Goal: Information Seeking & Learning: Learn about a topic

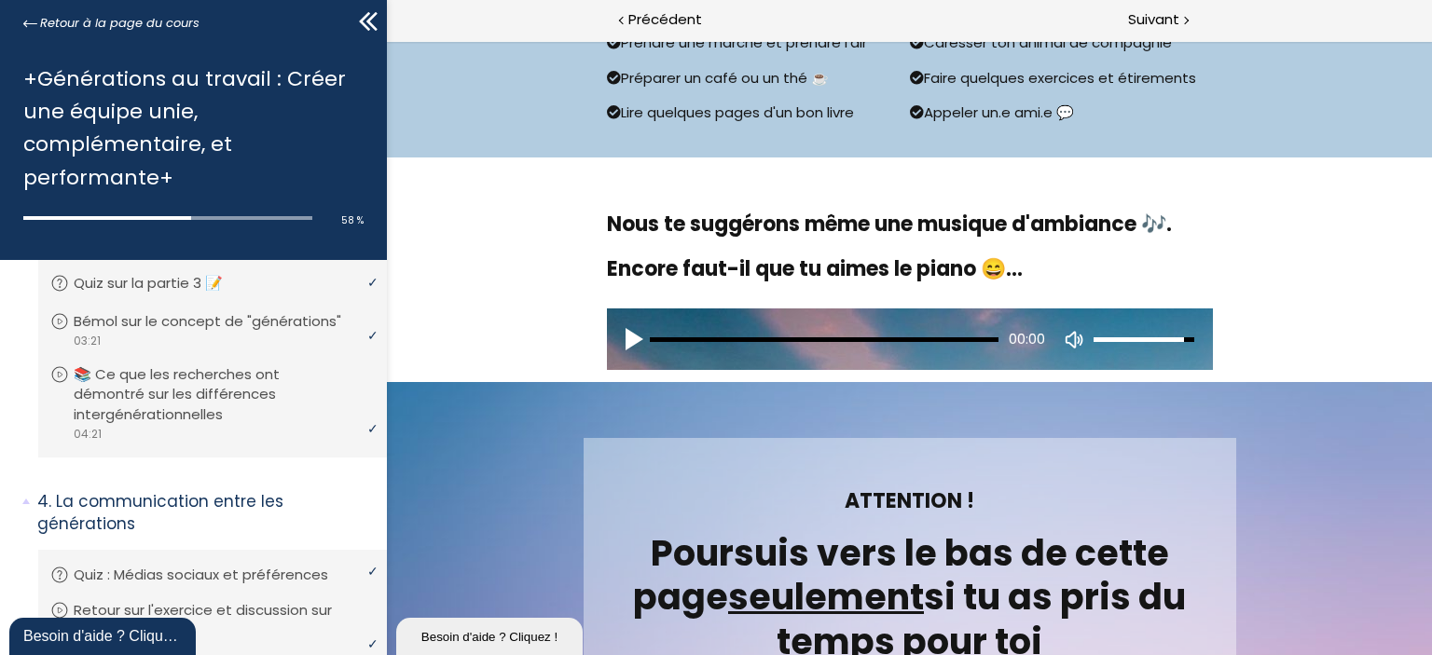
scroll to position [674, 0]
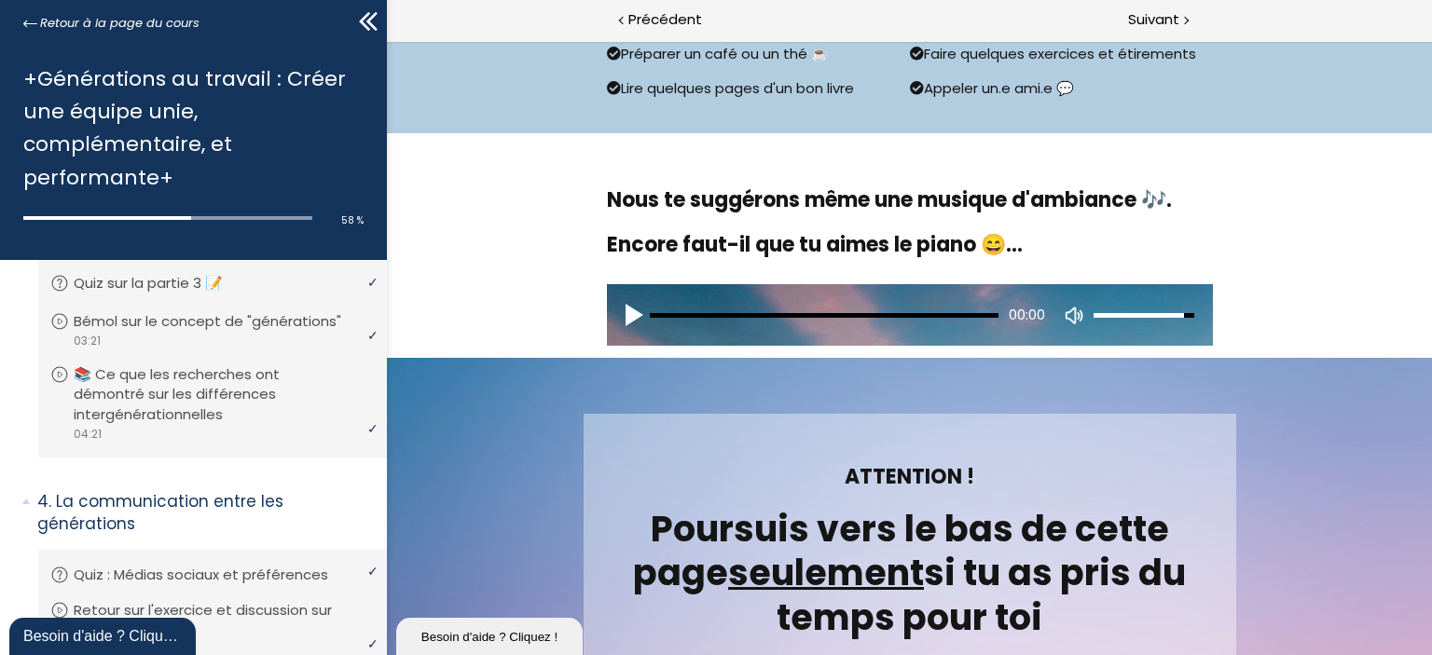
click at [614, 329] on div "00:00" at bounding box center [909, 315] width 606 height 62
click at [615, 315] on div "00:00" at bounding box center [909, 315] width 606 height 62
click at [625, 313] on div "Play audio" at bounding box center [637, 315] width 24 height 24
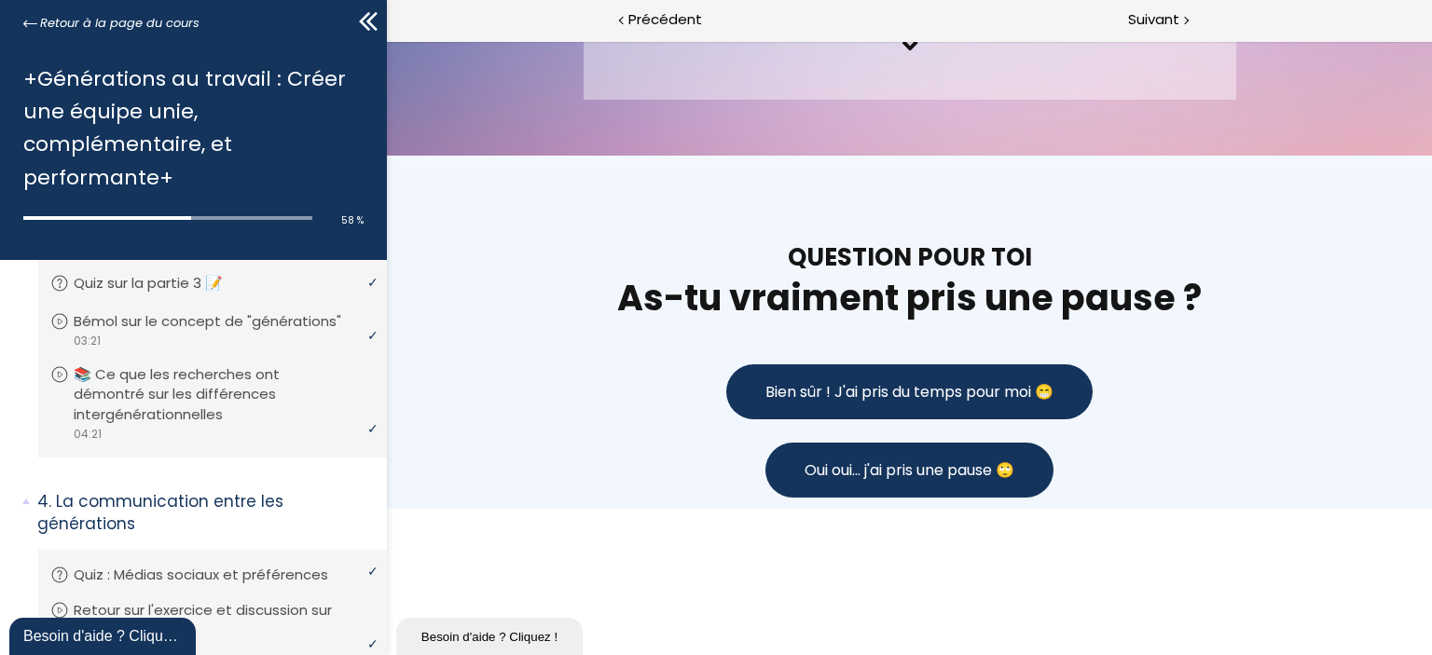
scroll to position [1358, 0]
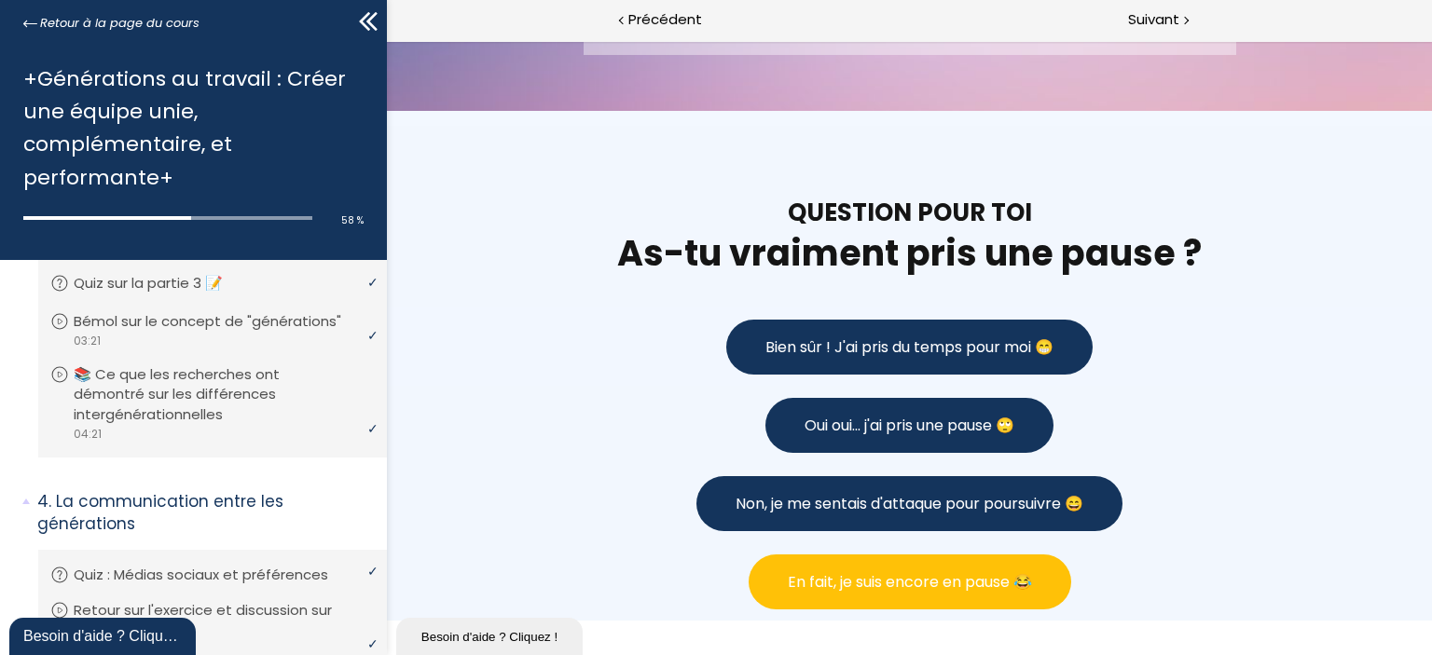
click at [893, 571] on span "En fait, je suis encore en pause 😂" at bounding box center [909, 582] width 244 height 23
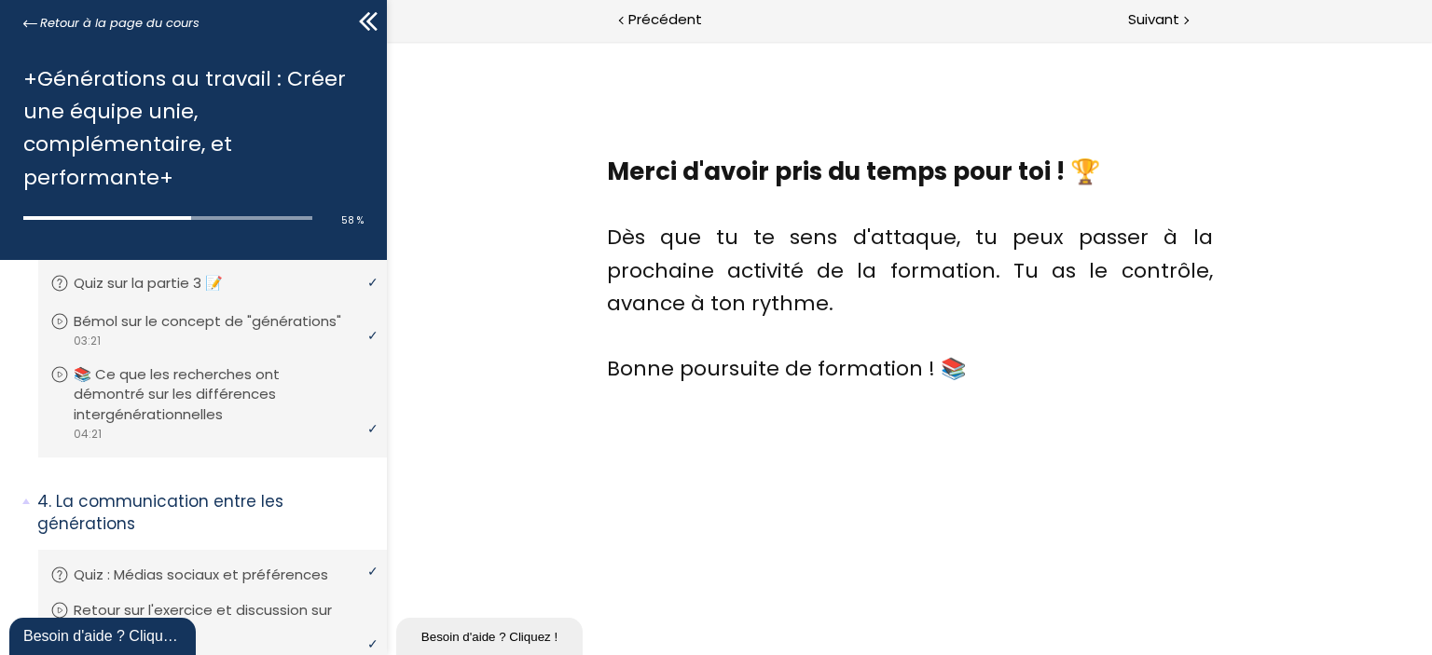
scroll to position [2795, 0]
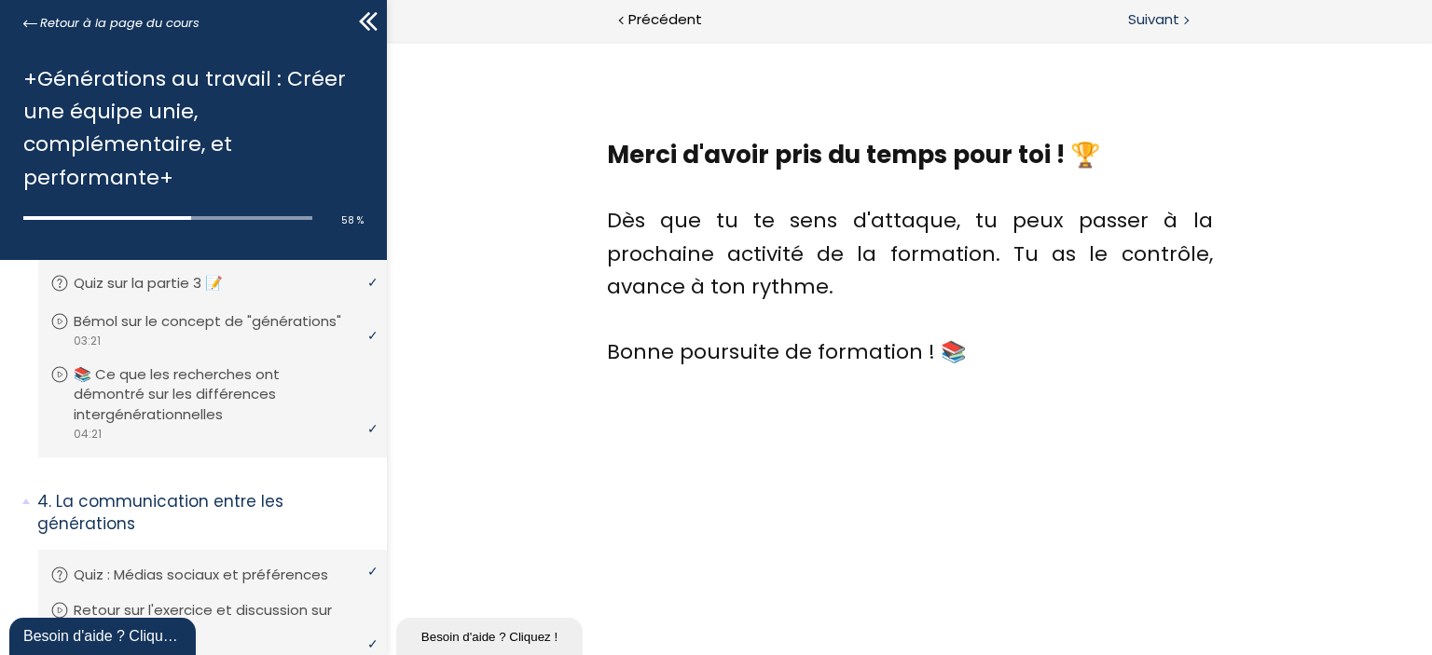
click at [1154, 11] on span "Suivant" at bounding box center [1153, 19] width 51 height 23
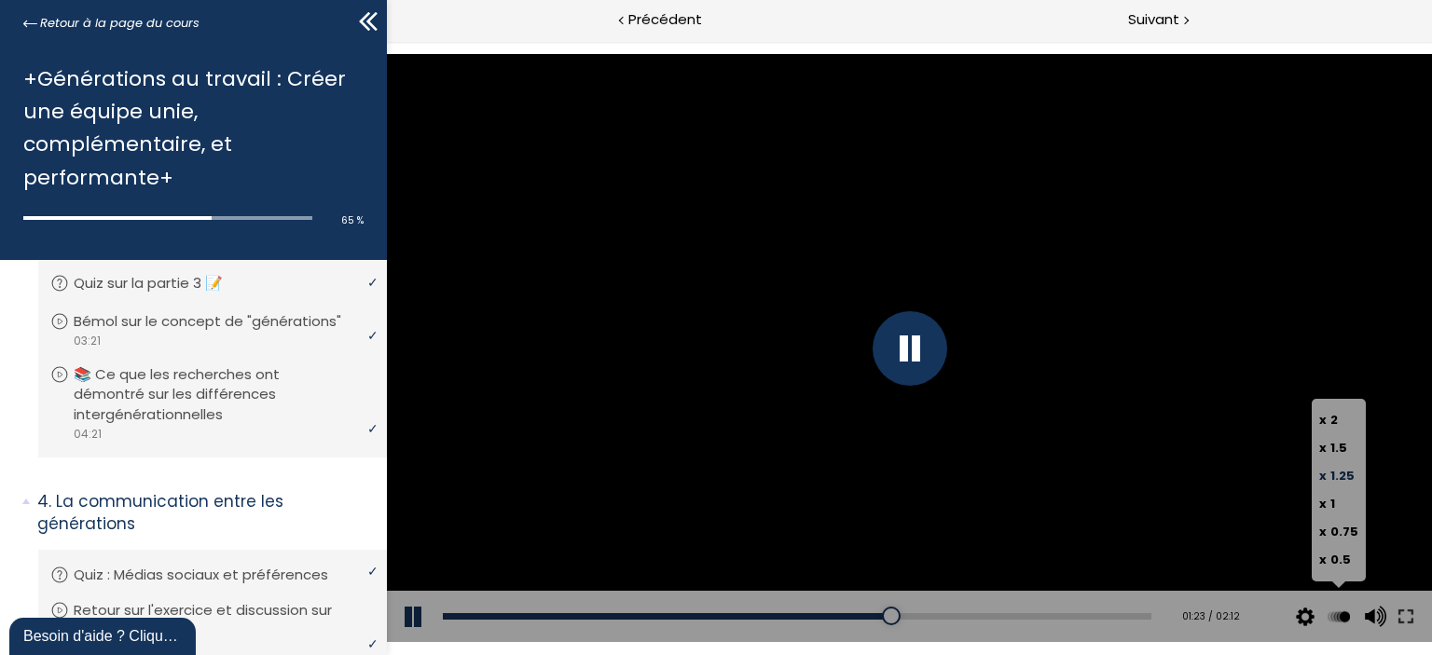
click at [1330, 477] on span "x 1.25" at bounding box center [1335, 476] width 35 height 18
click at [386, 41] on input "x 1.25" at bounding box center [386, 41] width 0 height 0
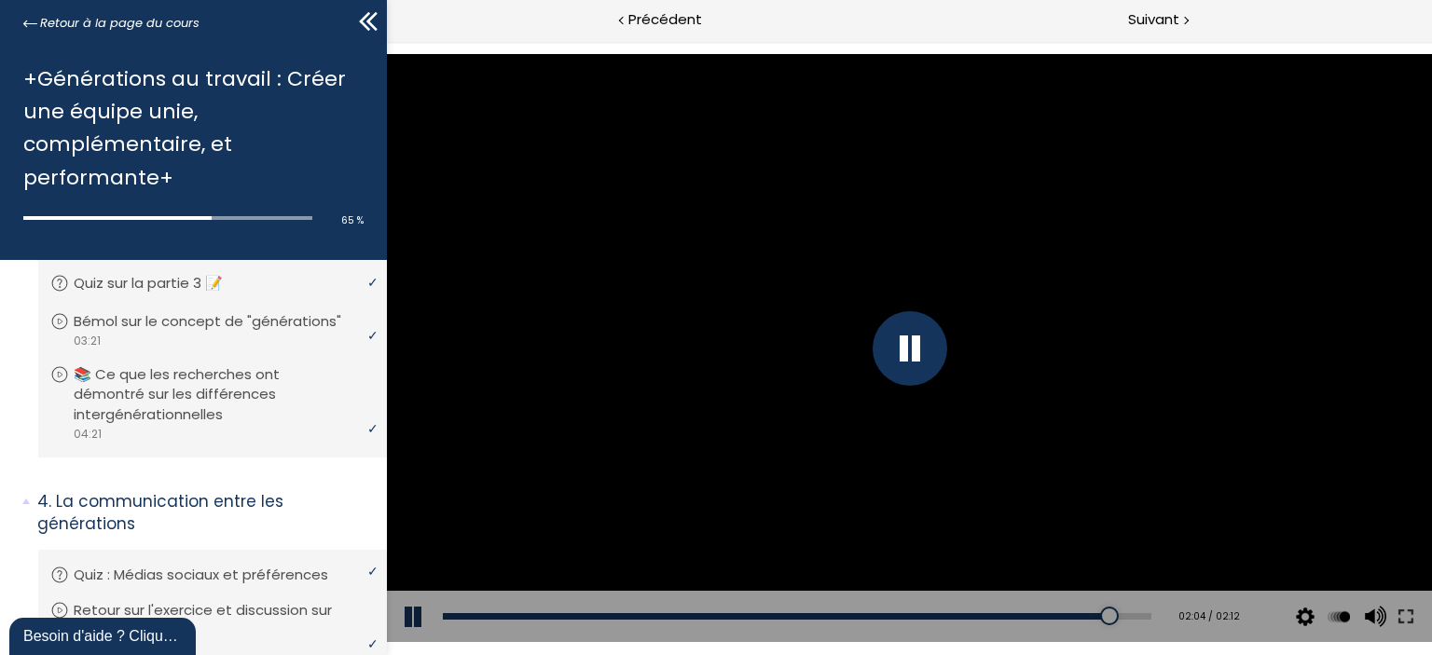
click at [911, 369] on div at bounding box center [909, 348] width 75 height 75
click at [925, 316] on div at bounding box center [909, 348] width 75 height 75
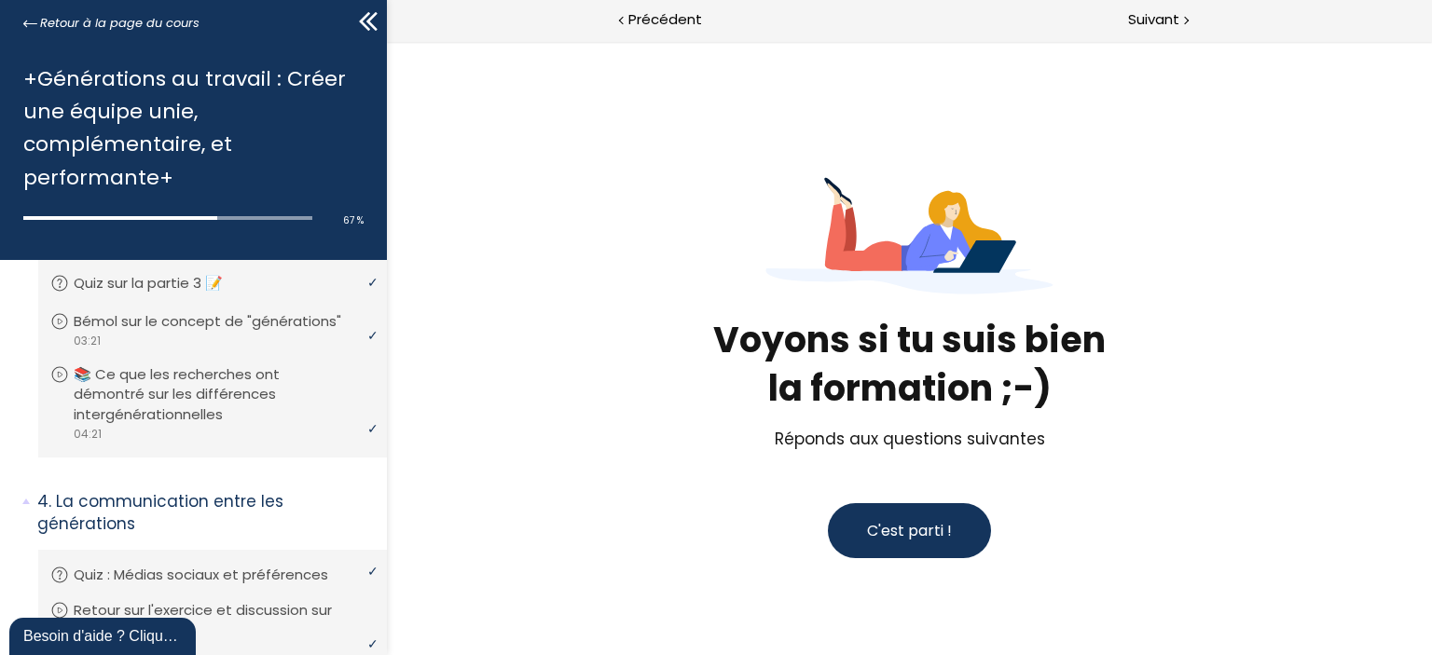
click at [921, 536] on span "C'est parti !" at bounding box center [908, 530] width 85 height 21
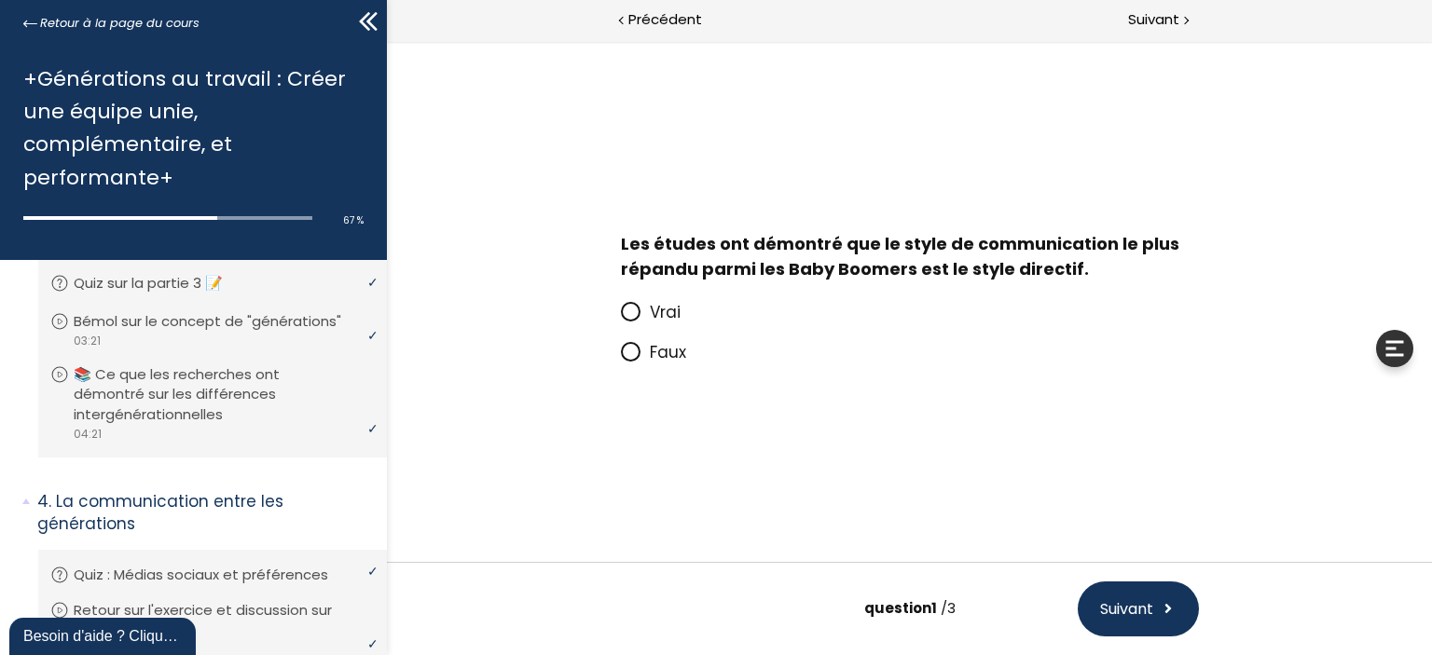
click at [652, 312] on span "Vrai" at bounding box center [664, 312] width 31 height 22
click at [620, 318] on input "Vrai" at bounding box center [620, 318] width 0 height 0
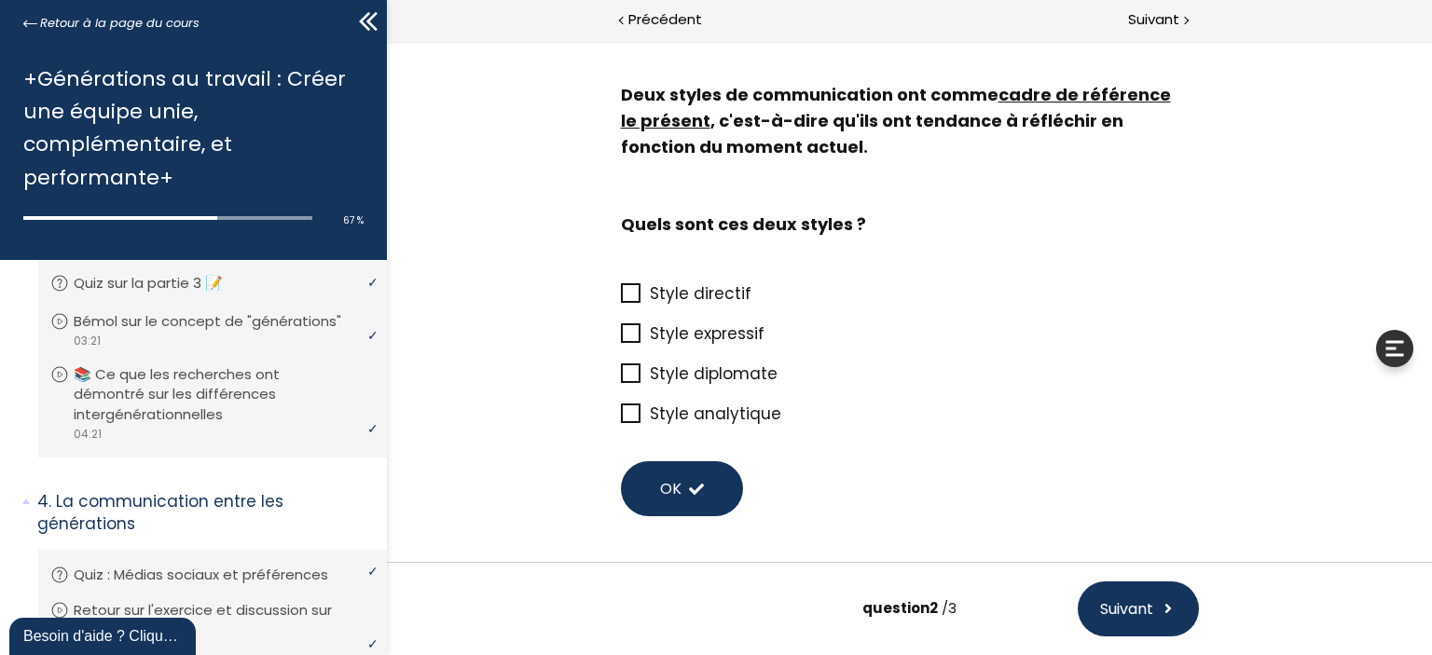
scroll to position [82, 0]
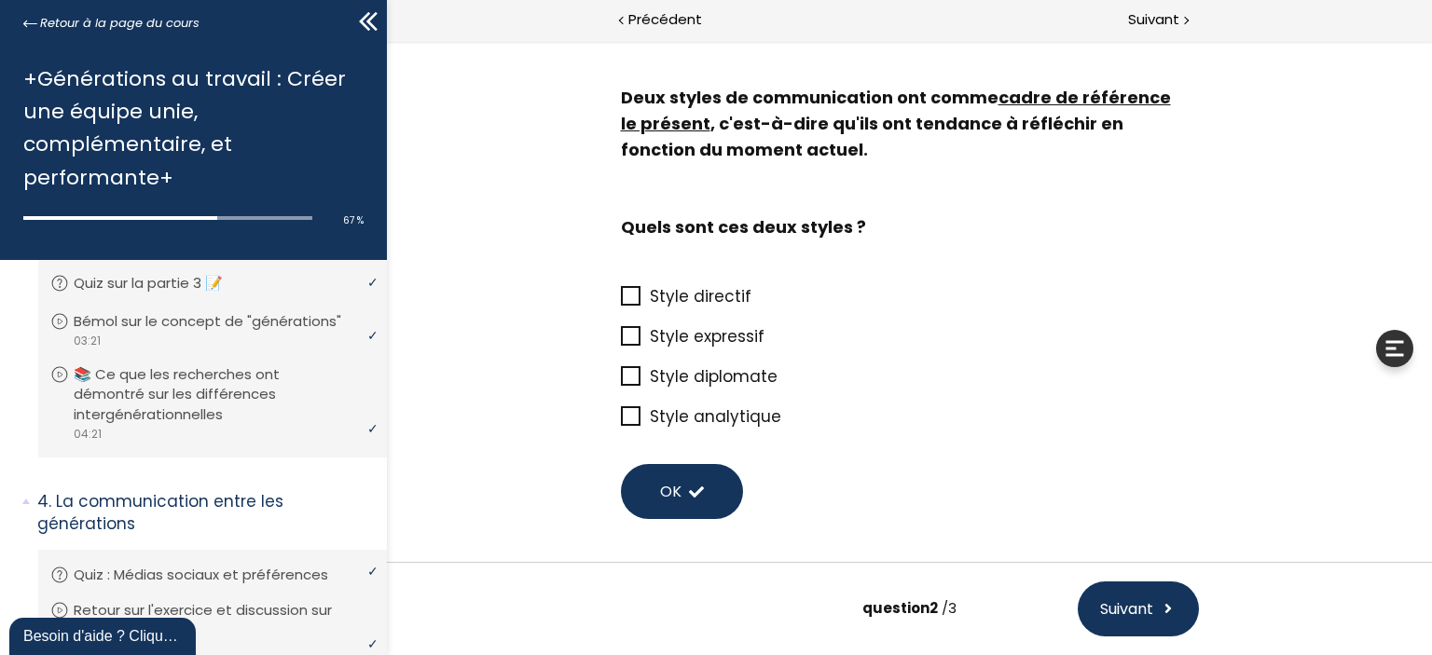
click at [663, 292] on span "Style directif" at bounding box center [700, 296] width 102 height 22
click at [620, 302] on input "Style directif" at bounding box center [620, 302] width 0 height 0
click at [692, 476] on button "OK" at bounding box center [681, 491] width 122 height 55
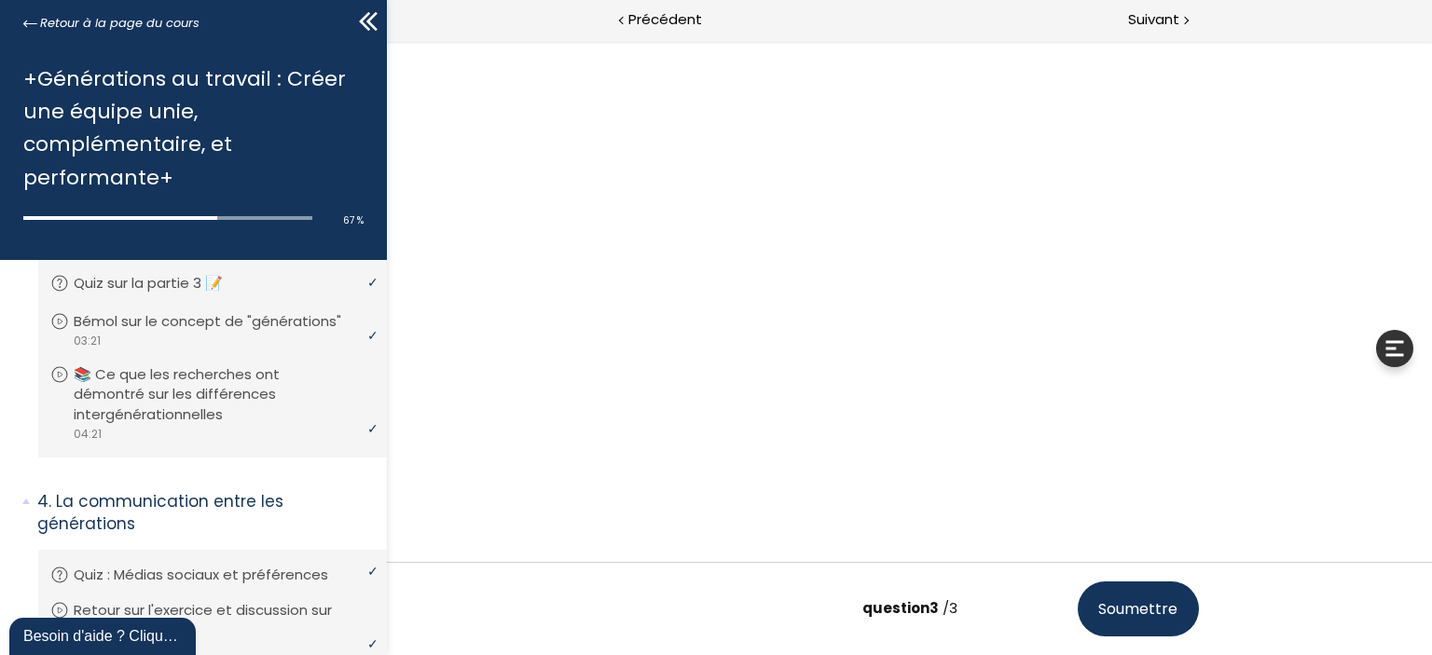
scroll to position [0, 0]
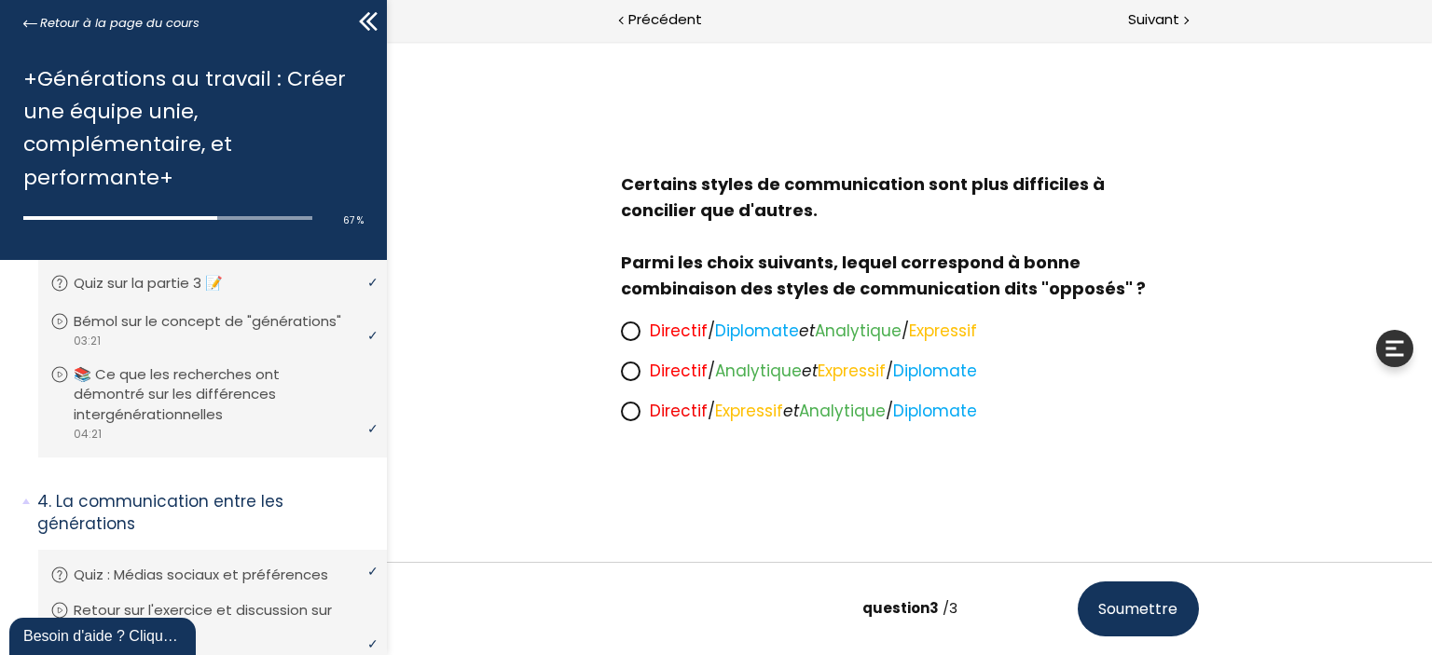
click at [630, 335] on icon at bounding box center [629, 330] width 11 height 11
click at [620, 337] on input "Directif / Diplomate et Analytique / Expressif" at bounding box center [620, 337] width 0 height 0
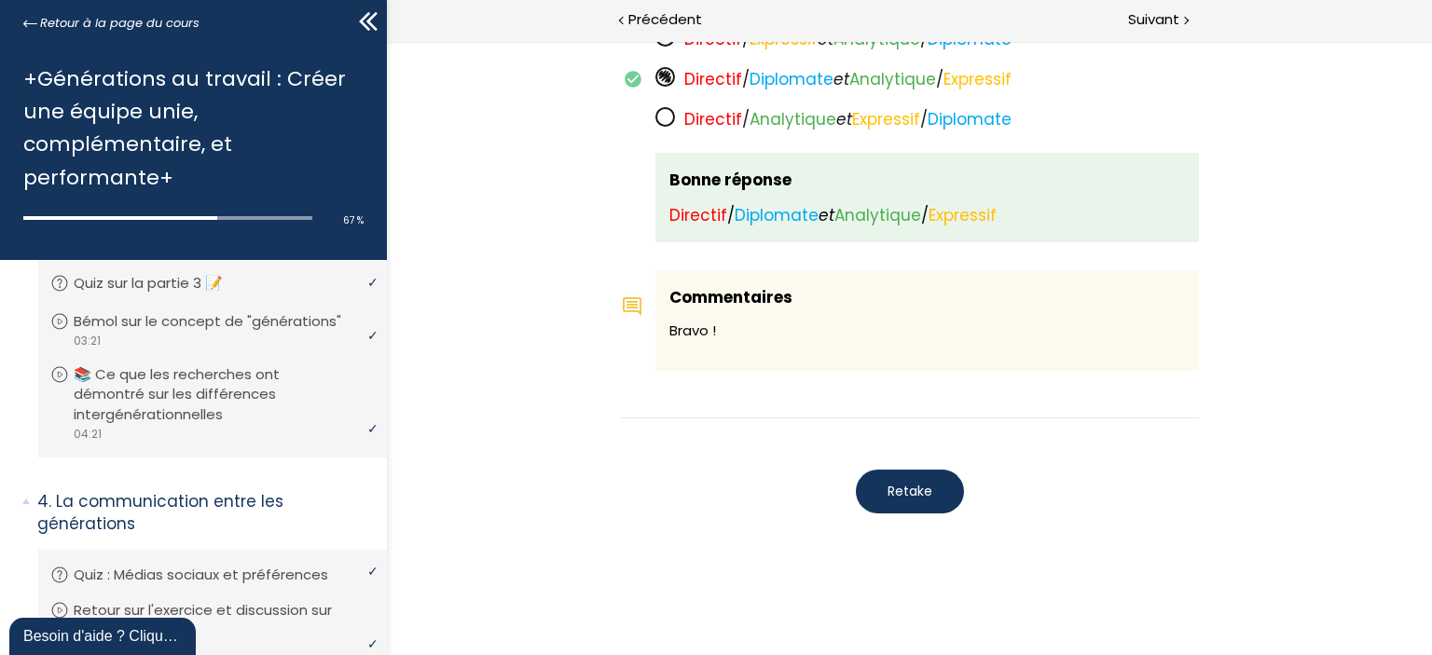
scroll to position [1587, 0]
click at [1188, 10] on div at bounding box center [1185, 18] width 6 height 23
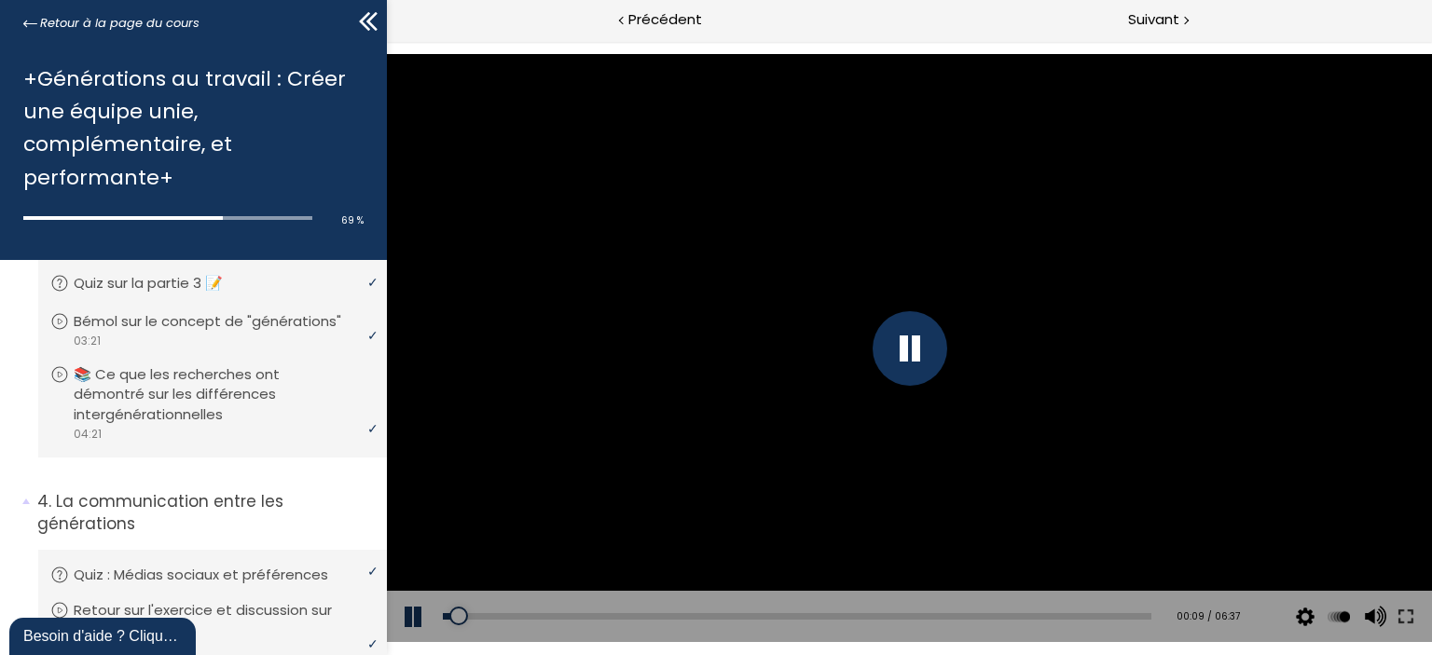
click at [898, 360] on div at bounding box center [909, 348] width 75 height 75
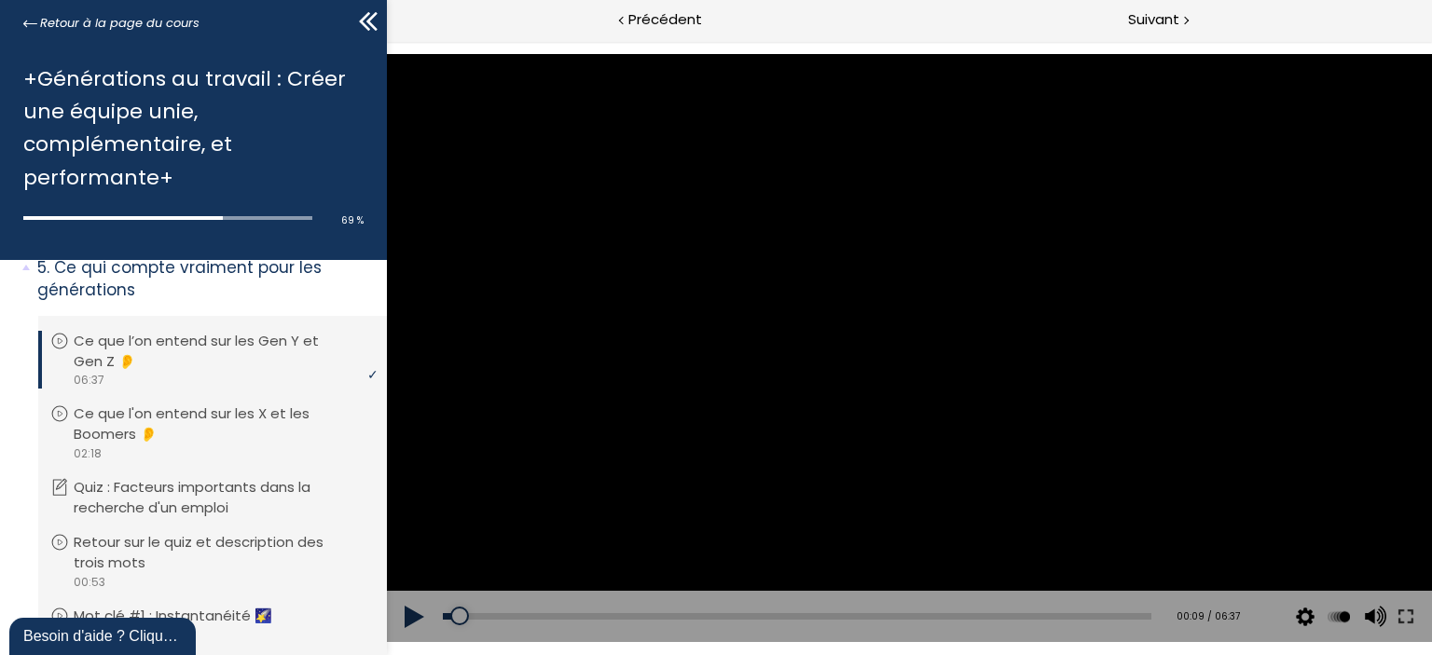
scroll to position [2247, 0]
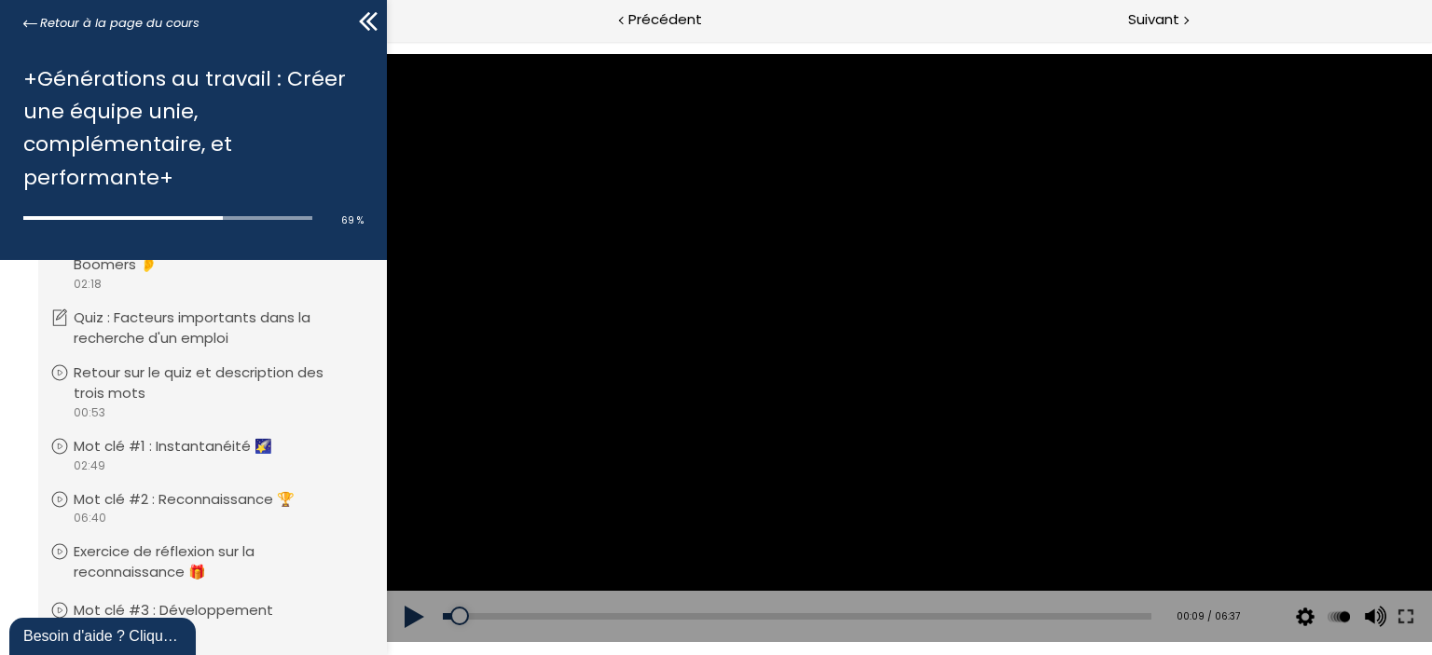
drag, startPoint x: 1070, startPoint y: 347, endPoint x: 1060, endPoint y: 347, distance: 10.3
click at [1070, 347] on div at bounding box center [908, 348] width 1045 height 588
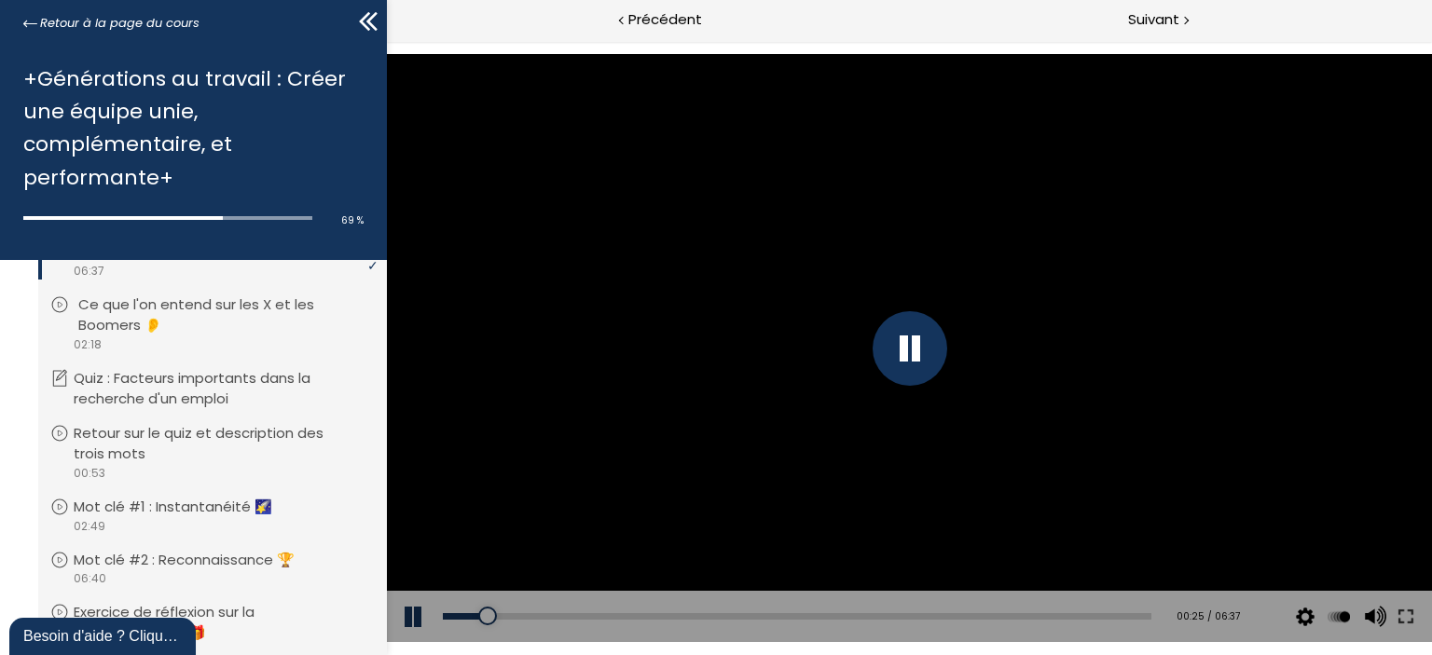
scroll to position [2368, 0]
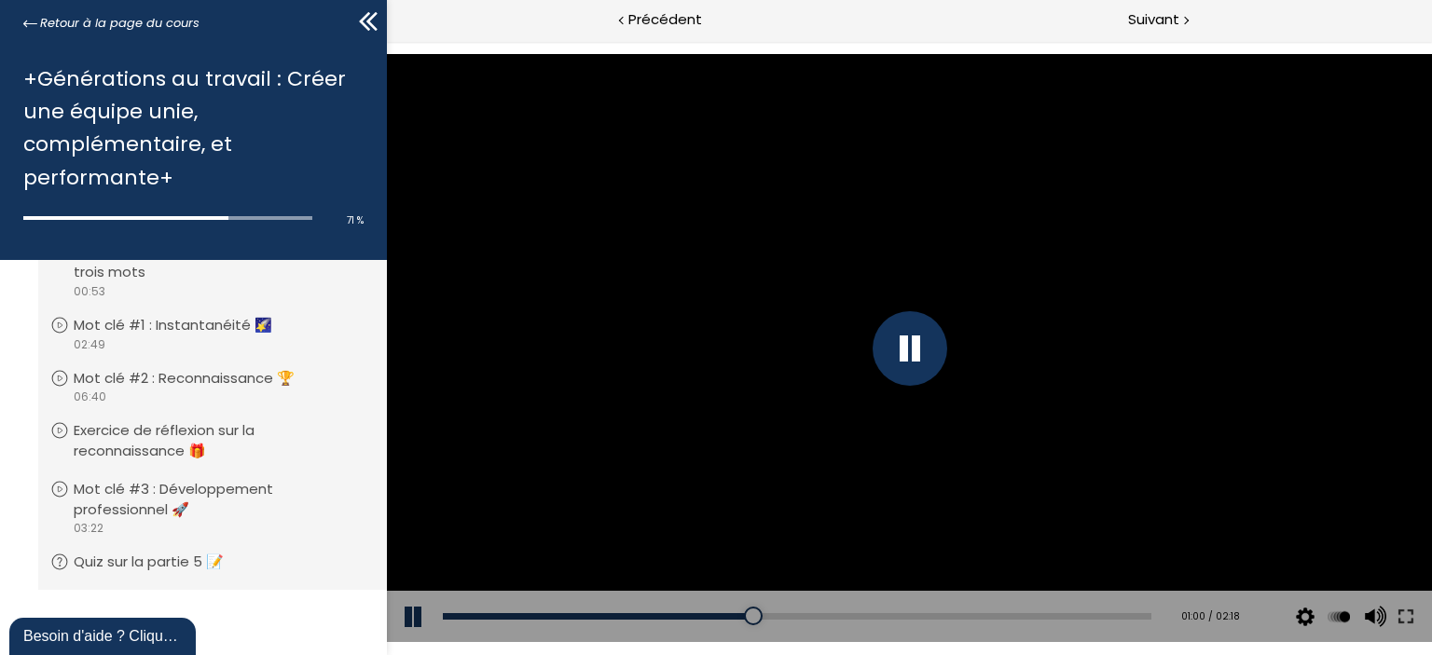
click at [533, 179] on div at bounding box center [908, 348] width 1045 height 588
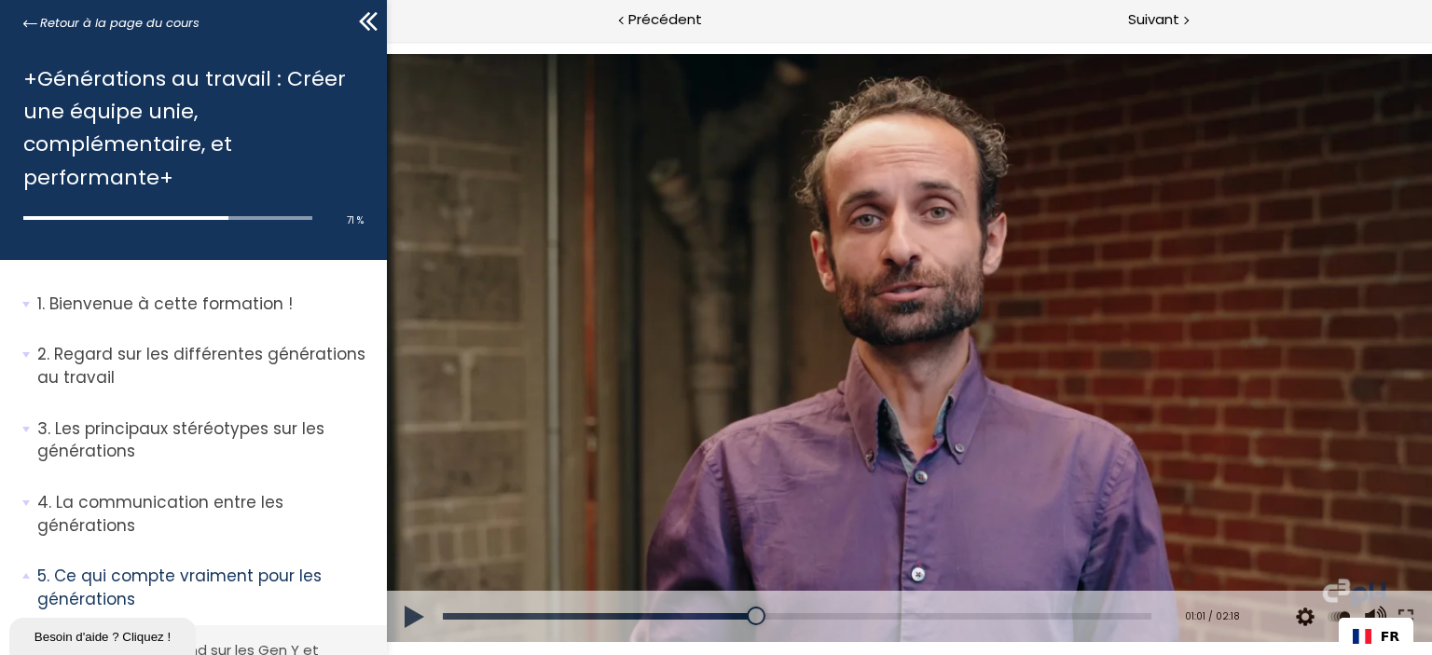
click at [650, 210] on div at bounding box center [908, 348] width 1045 height 588
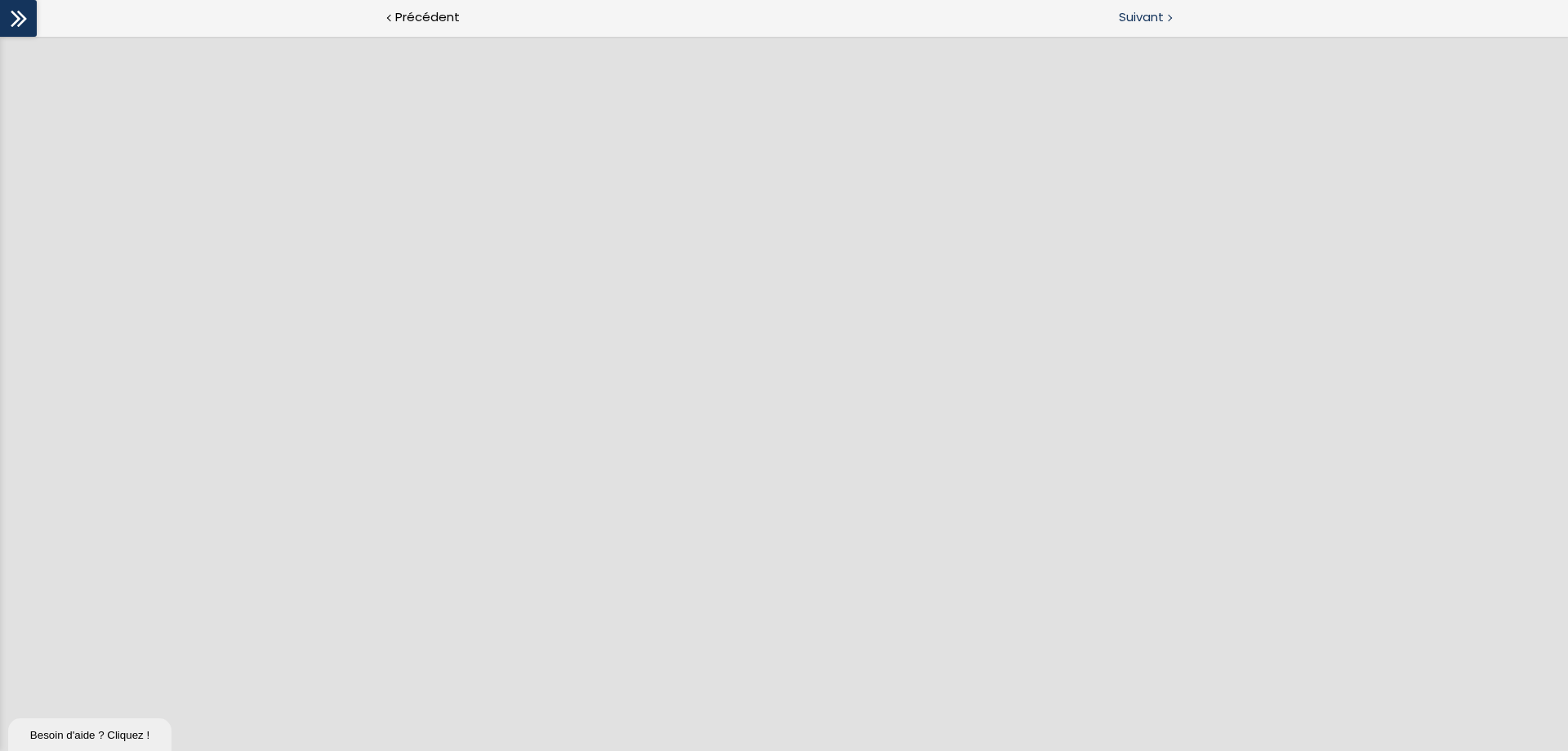
click at [1139, 11] on span "Suivant" at bounding box center [1141, 17] width 45 height 20
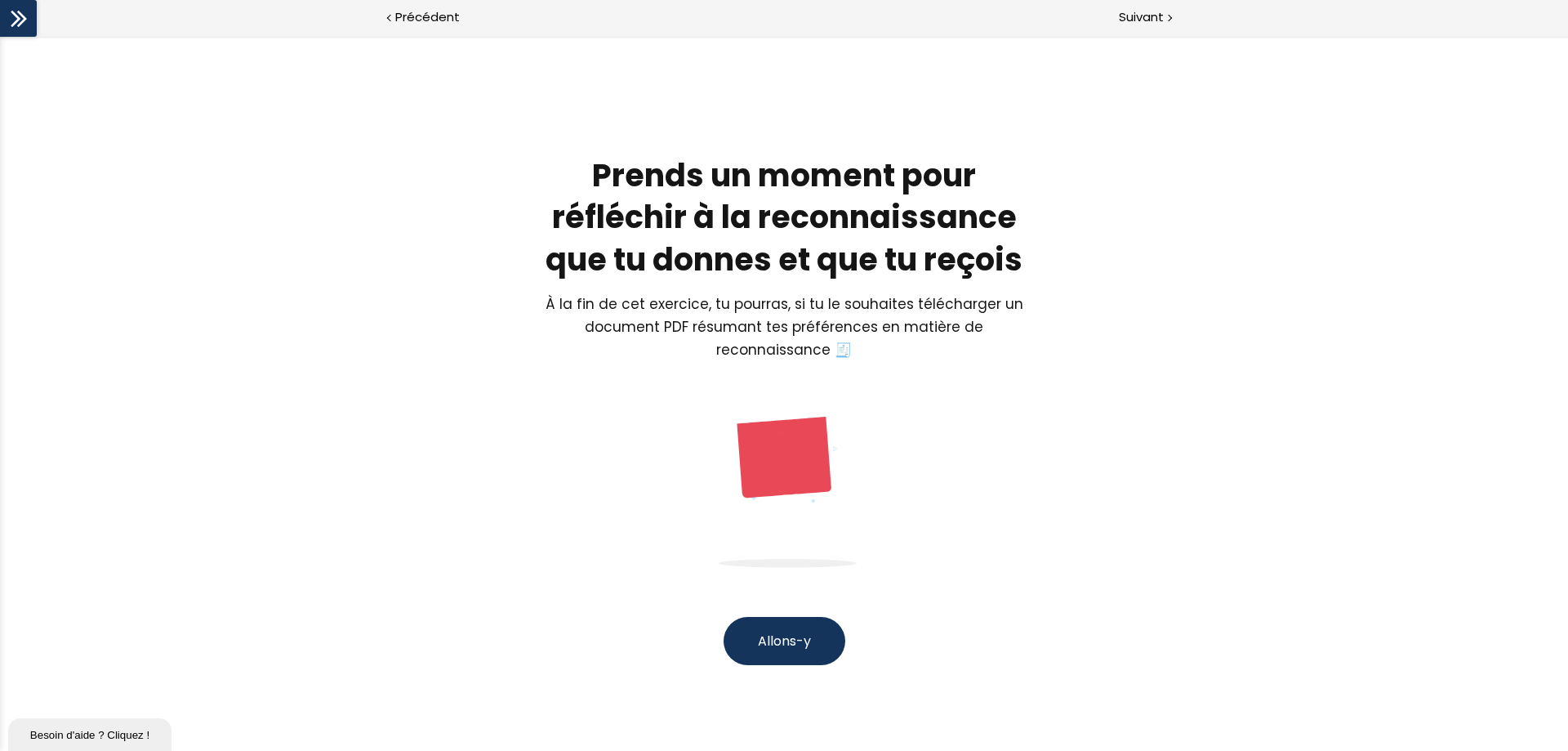
click at [792, 574] on span "Allons-y" at bounding box center [784, 641] width 53 height 18
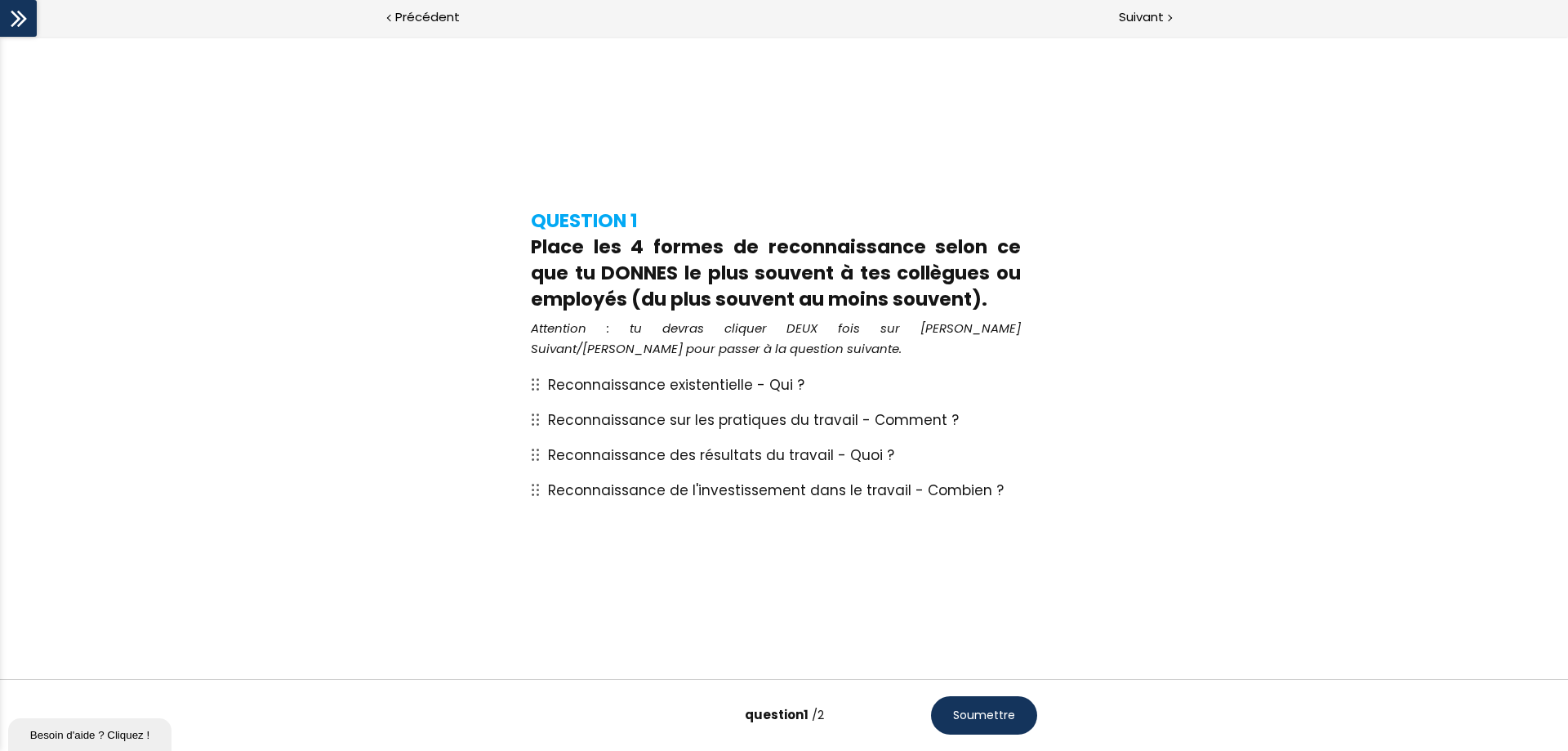
drag, startPoint x: 902, startPoint y: 422, endPoint x: 779, endPoint y: 385, distance: 128.4
click at [898, 418] on span "Reconnaissance sur les pratiques du travail - Comment ?" at bounding box center [753, 420] width 411 height 19
drag, startPoint x: 869, startPoint y: 411, endPoint x: 894, endPoint y: 407, distance: 25.3
click at [894, 408] on p "Reconnaissance sur les pratiques du travail - Comment ?" at bounding box center [793, 420] width 489 height 23
click at [1015, 574] on button "Soumettre" at bounding box center [984, 715] width 106 height 39
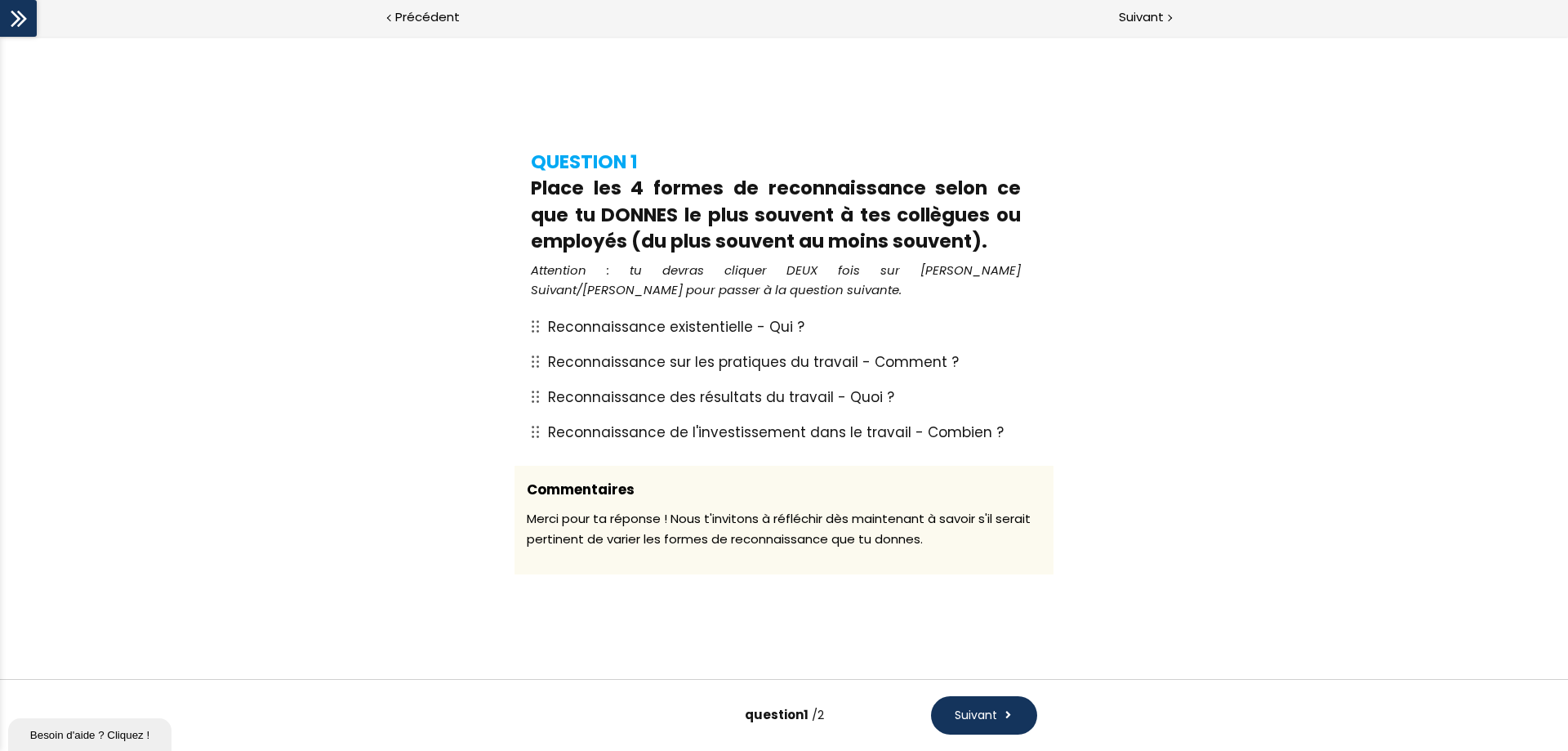
click at [978, 574] on span "Suivant" at bounding box center [976, 715] width 42 height 18
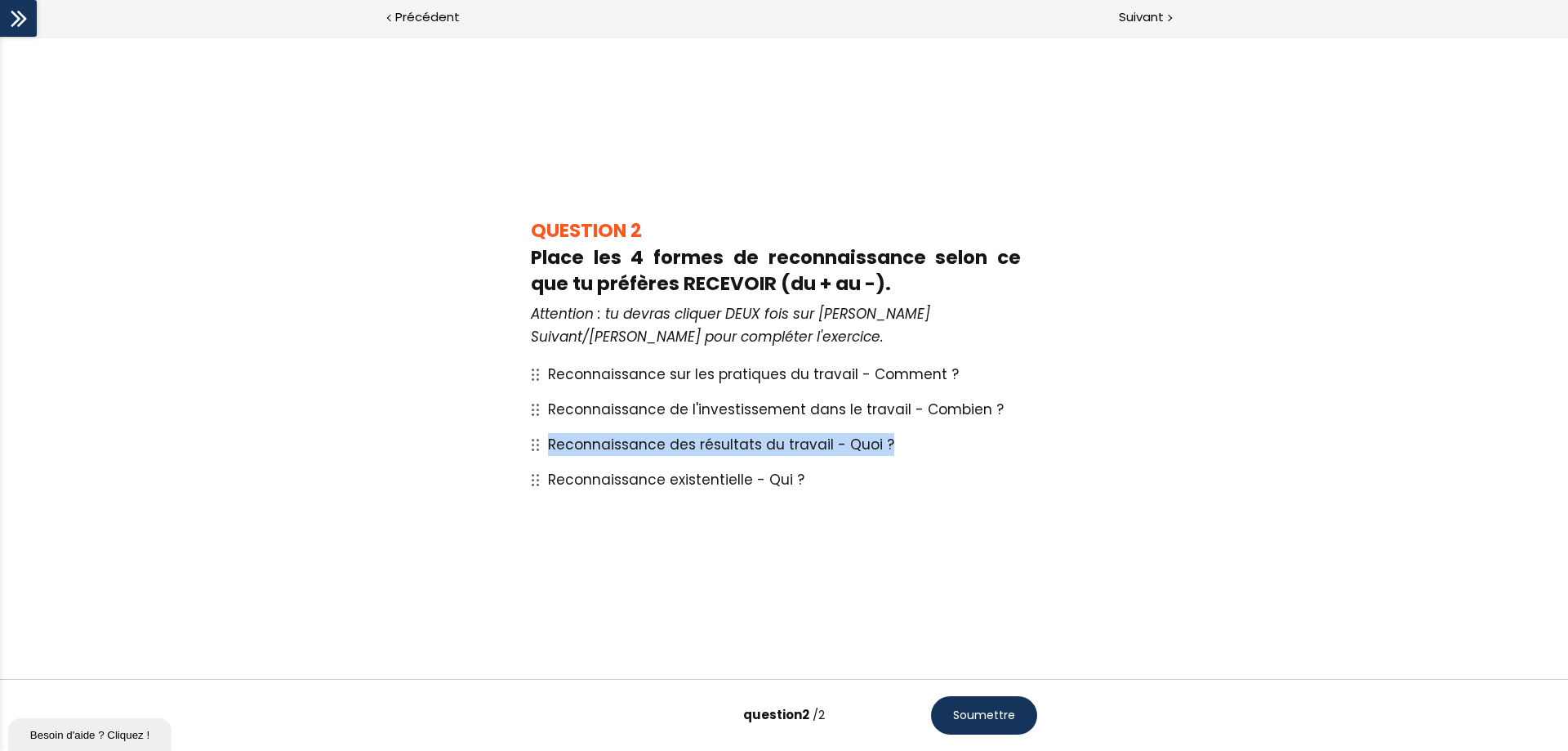
drag, startPoint x: 540, startPoint y: 479, endPoint x: 538, endPoint y: 434, distance: 45.0
click at [538, 434] on div "Reconnaissance sur les pratiques du travail - Comment ? Reconnaissance de l'inv…" at bounding box center [784, 427] width 506 height 140
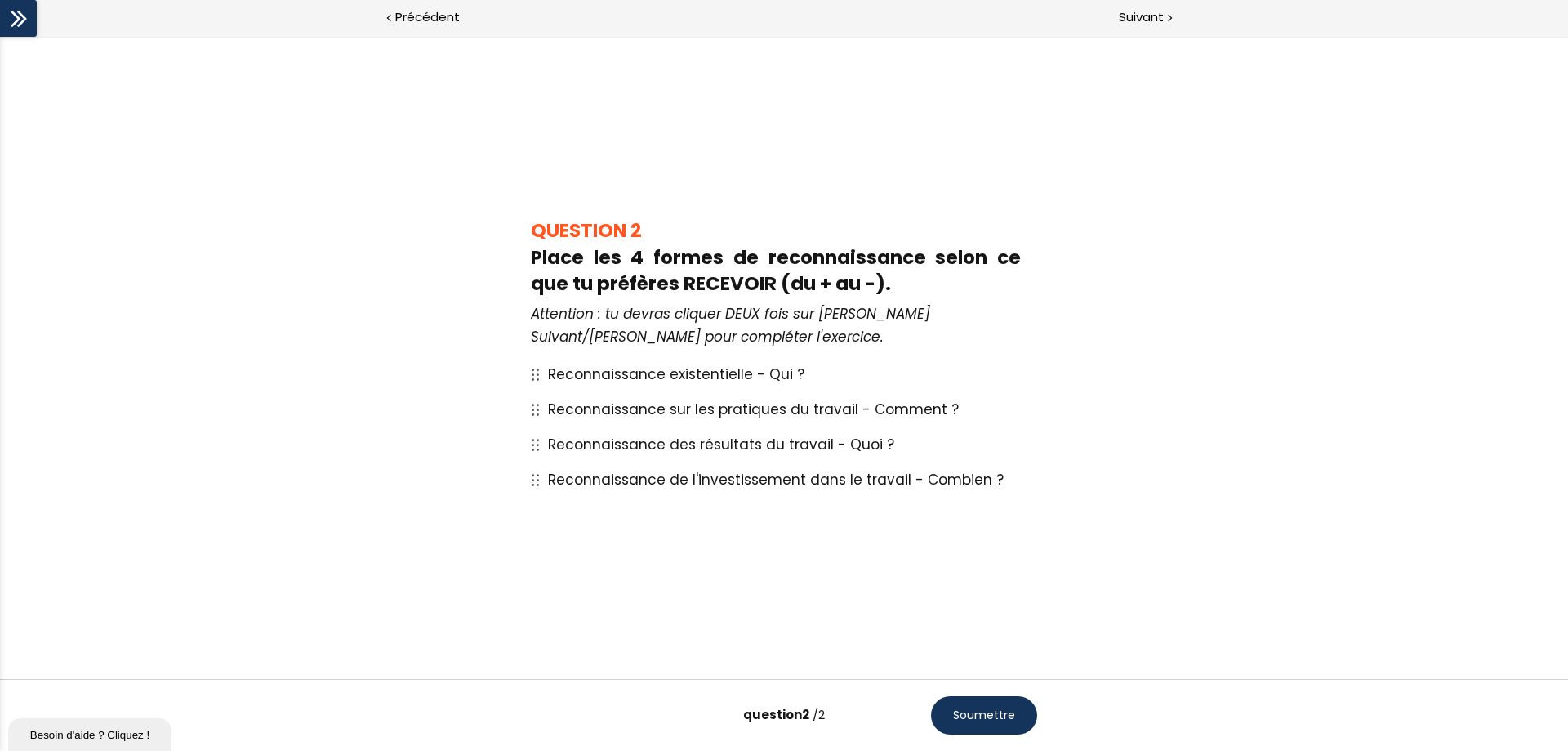
click at [954, 574] on button "Soumettre" at bounding box center [984, 715] width 106 height 39
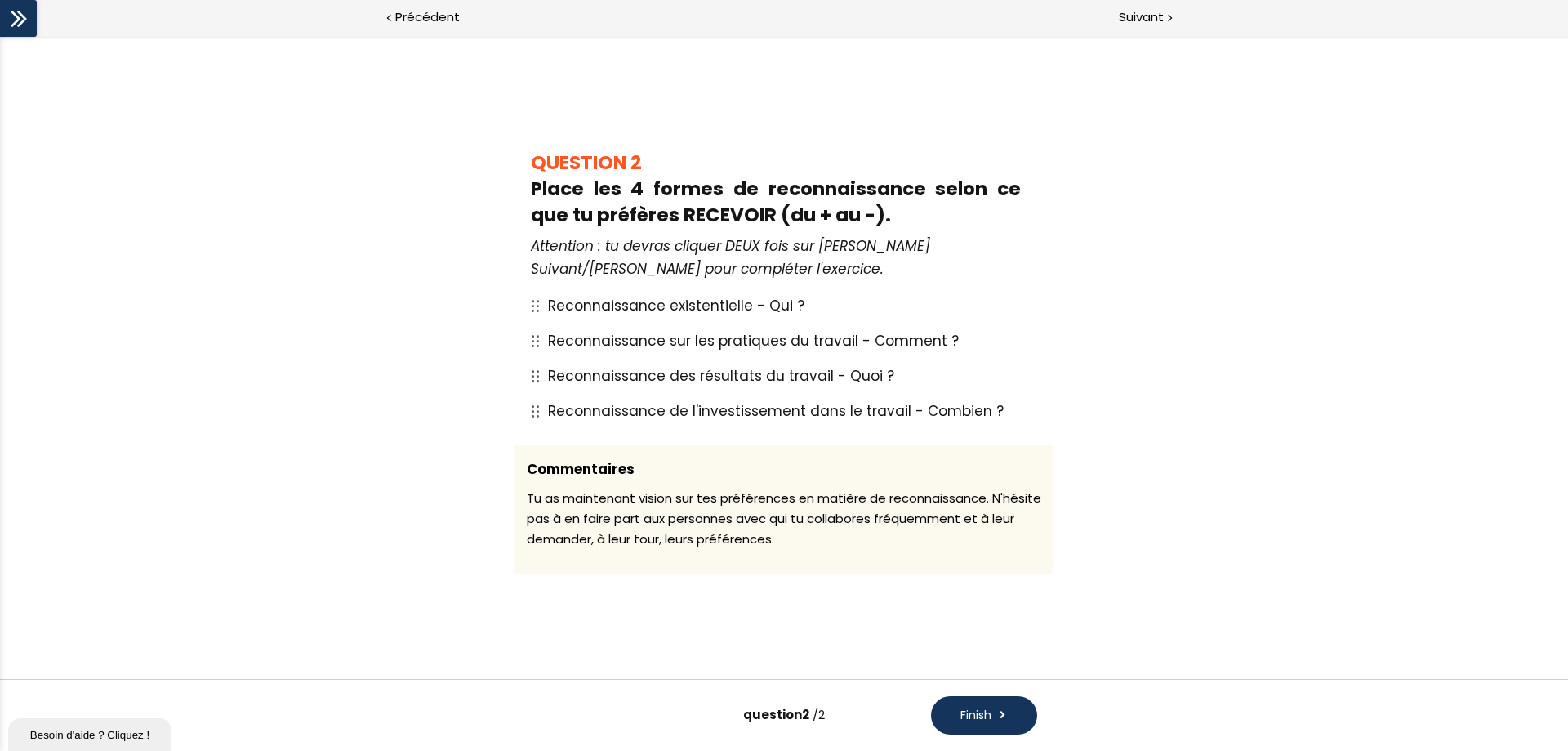
click at [956, 574] on button "Finish" at bounding box center [984, 715] width 106 height 39
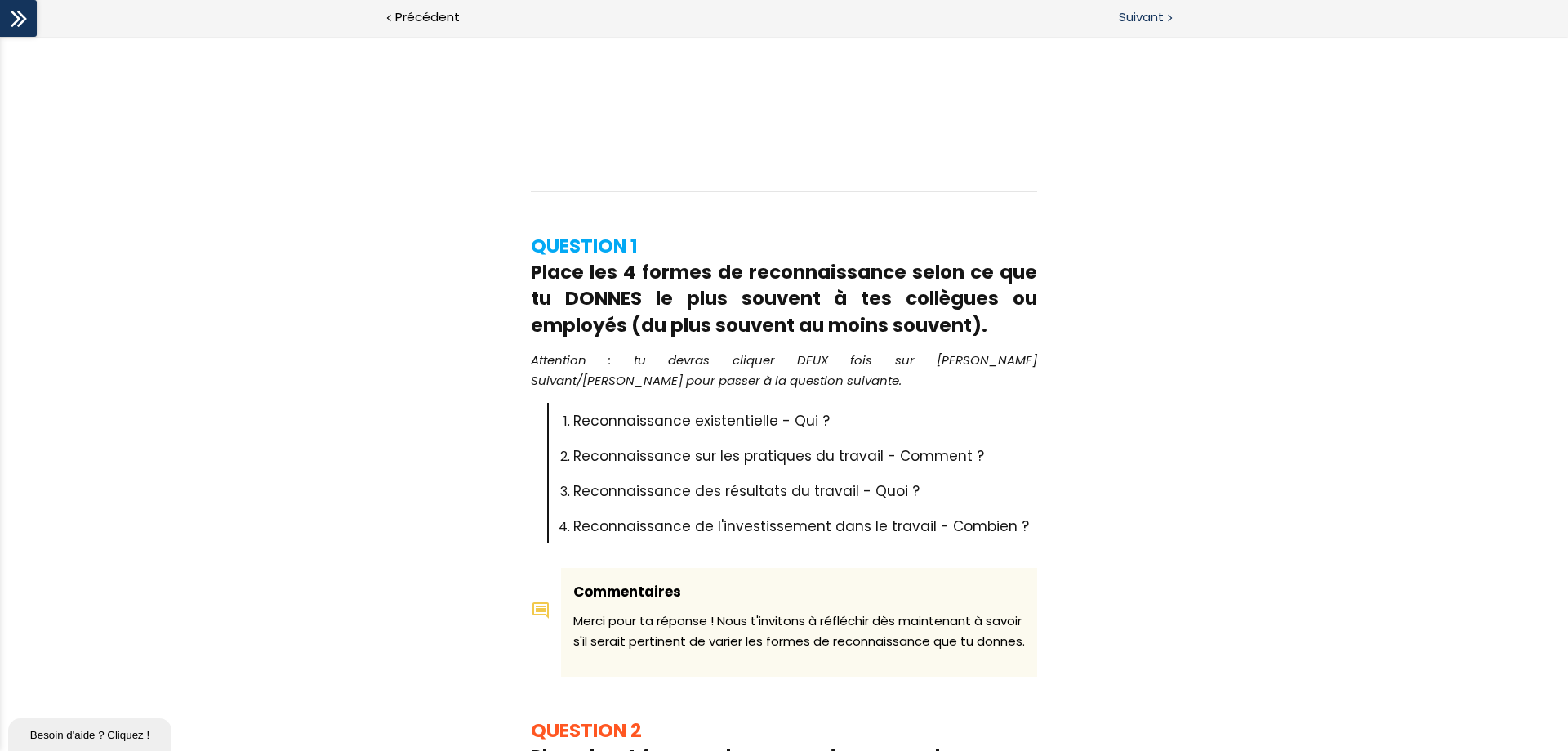
click at [1117, 27] on div "Suivant" at bounding box center [1176, 18] width 784 height 37
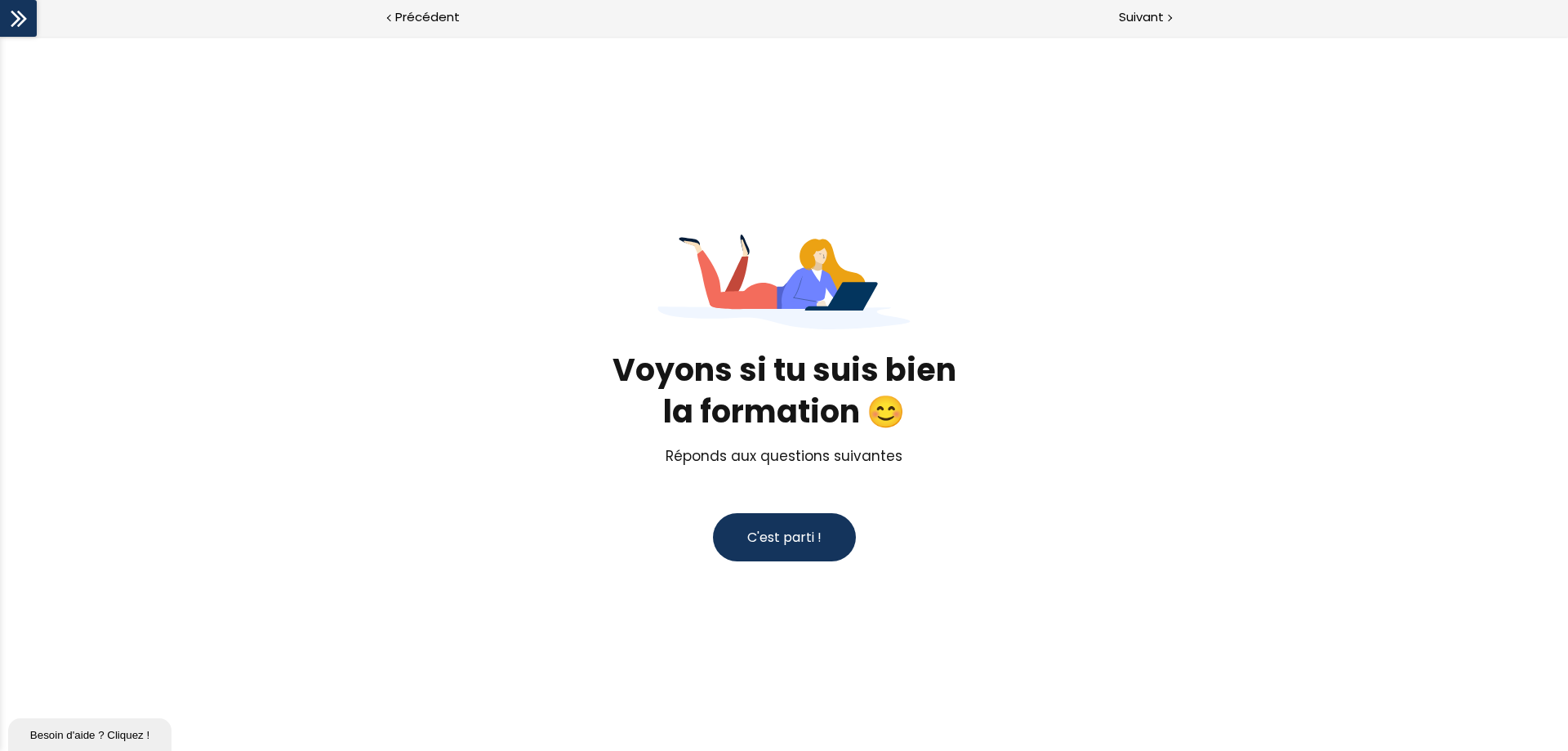
click at [821, 546] on button "C'est parti !" at bounding box center [784, 537] width 143 height 48
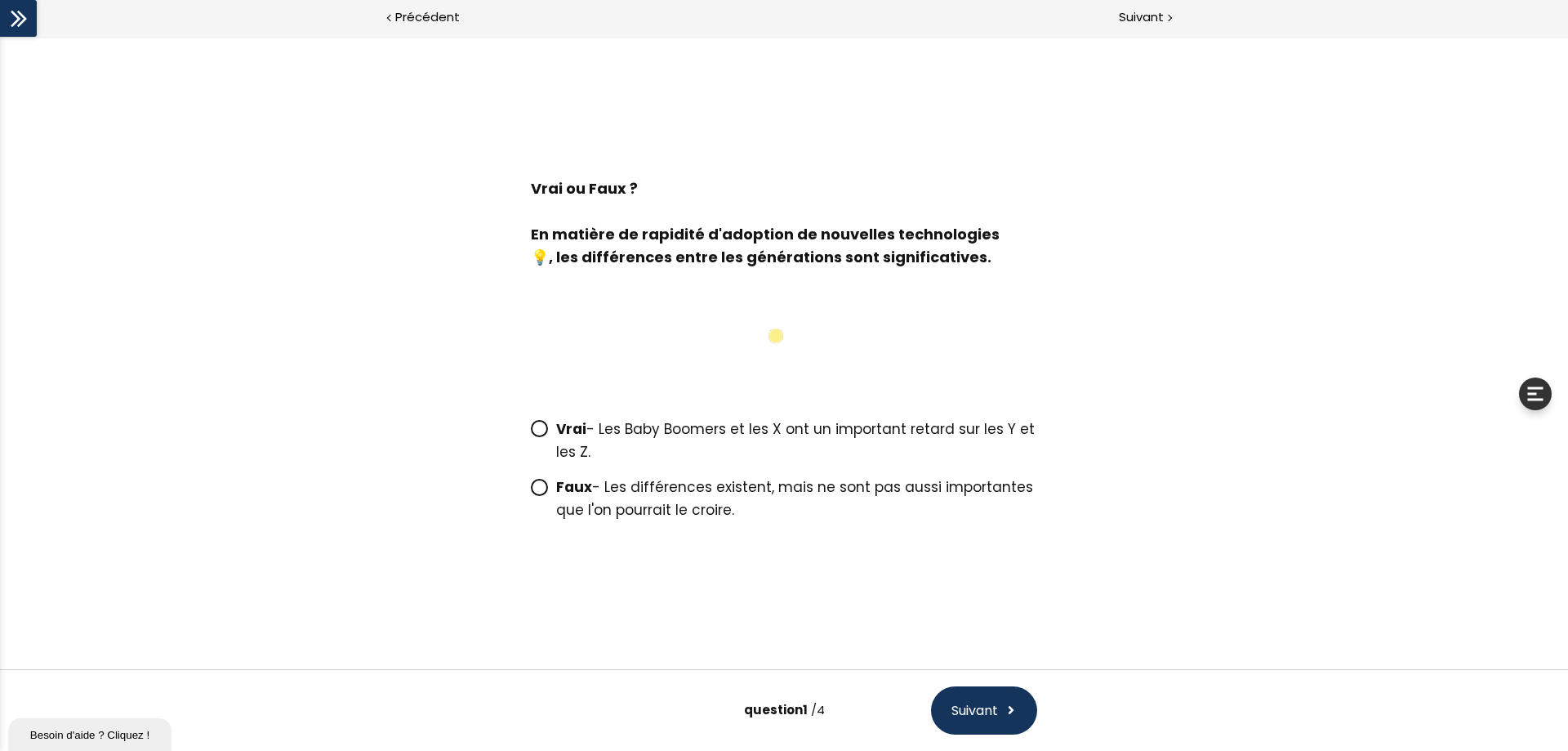
drag, startPoint x: 560, startPoint y: 493, endPoint x: 710, endPoint y: 520, distance: 152.4
click at [560, 492] on strong "Faux" at bounding box center [574, 487] width 36 height 19
click at [531, 492] on input "Faux - Les différences existent, mais ne sont pas aussi importantes que l'on po…" at bounding box center [531, 492] width 0 height 0
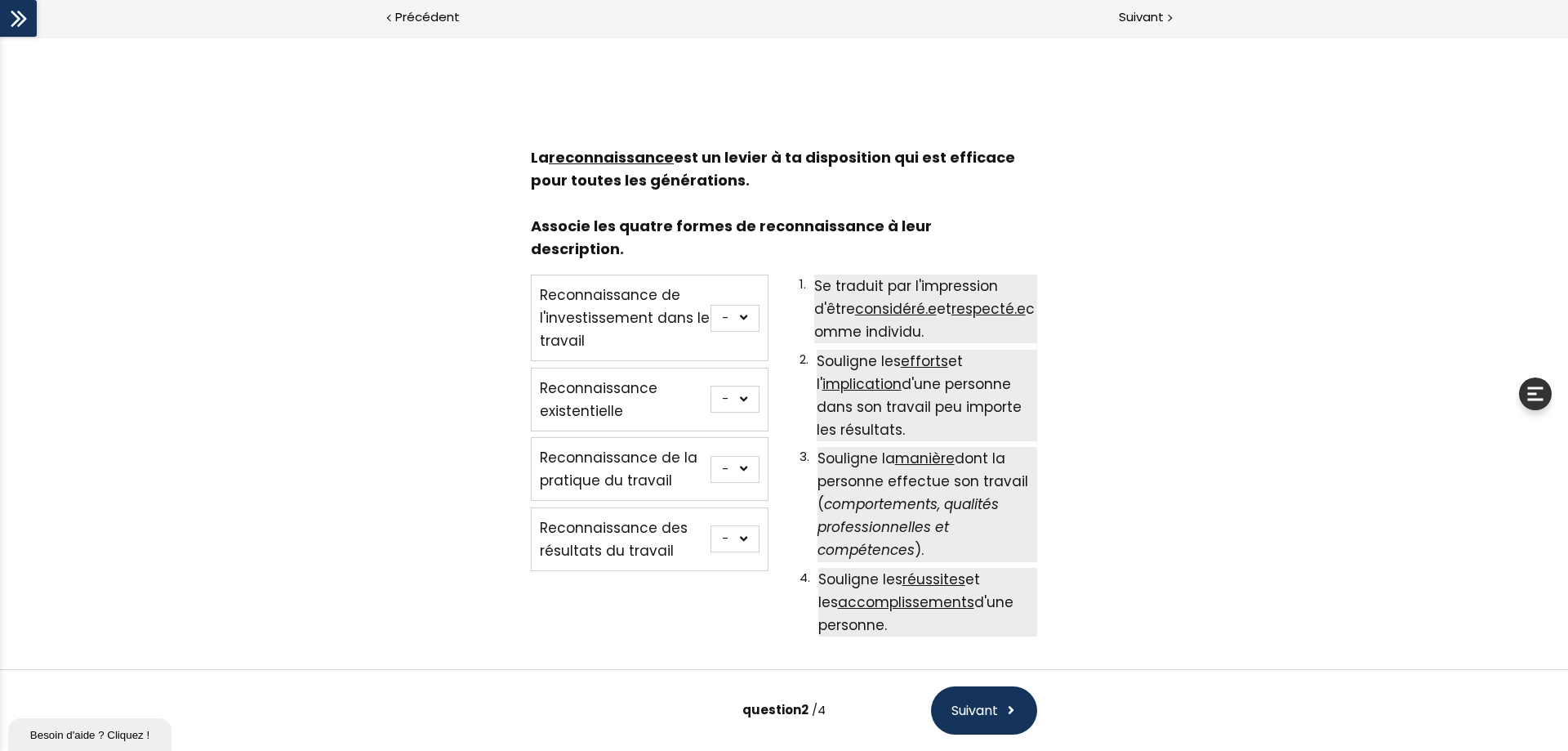
scroll to position [61, 0]
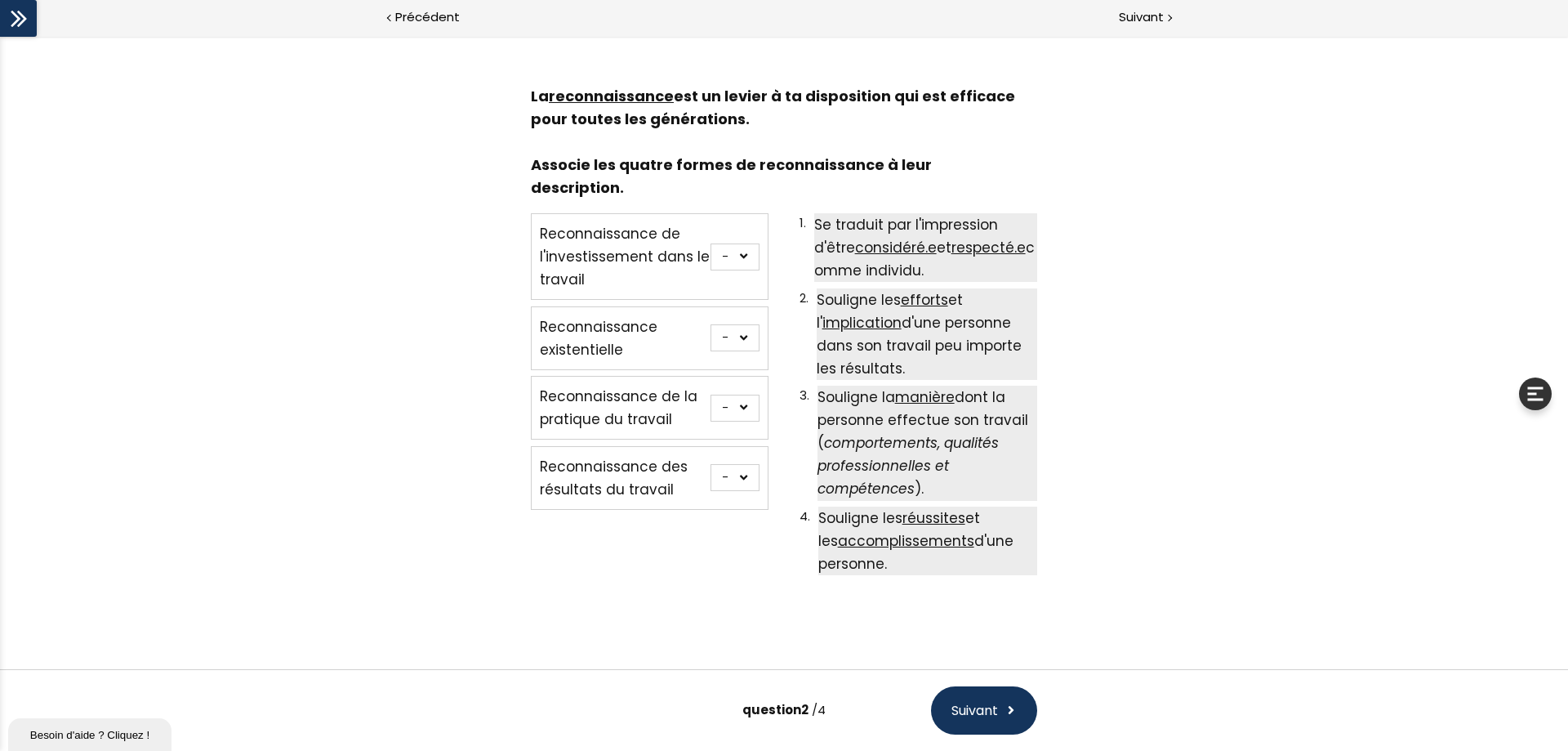
click at [734, 244] on select "- 1 2 3 4" at bounding box center [735, 257] width 49 height 27
click at [650, 467] on span "Reconnaissance des résultats du travail" at bounding box center [613, 478] width 148 height 42
click at [739, 324] on select "- 1 2 3 4" at bounding box center [735, 337] width 49 height 27
select select "667aa74e77dcf"
click at [710, 324] on select "- 1 2 3 4" at bounding box center [735, 337] width 49 height 27
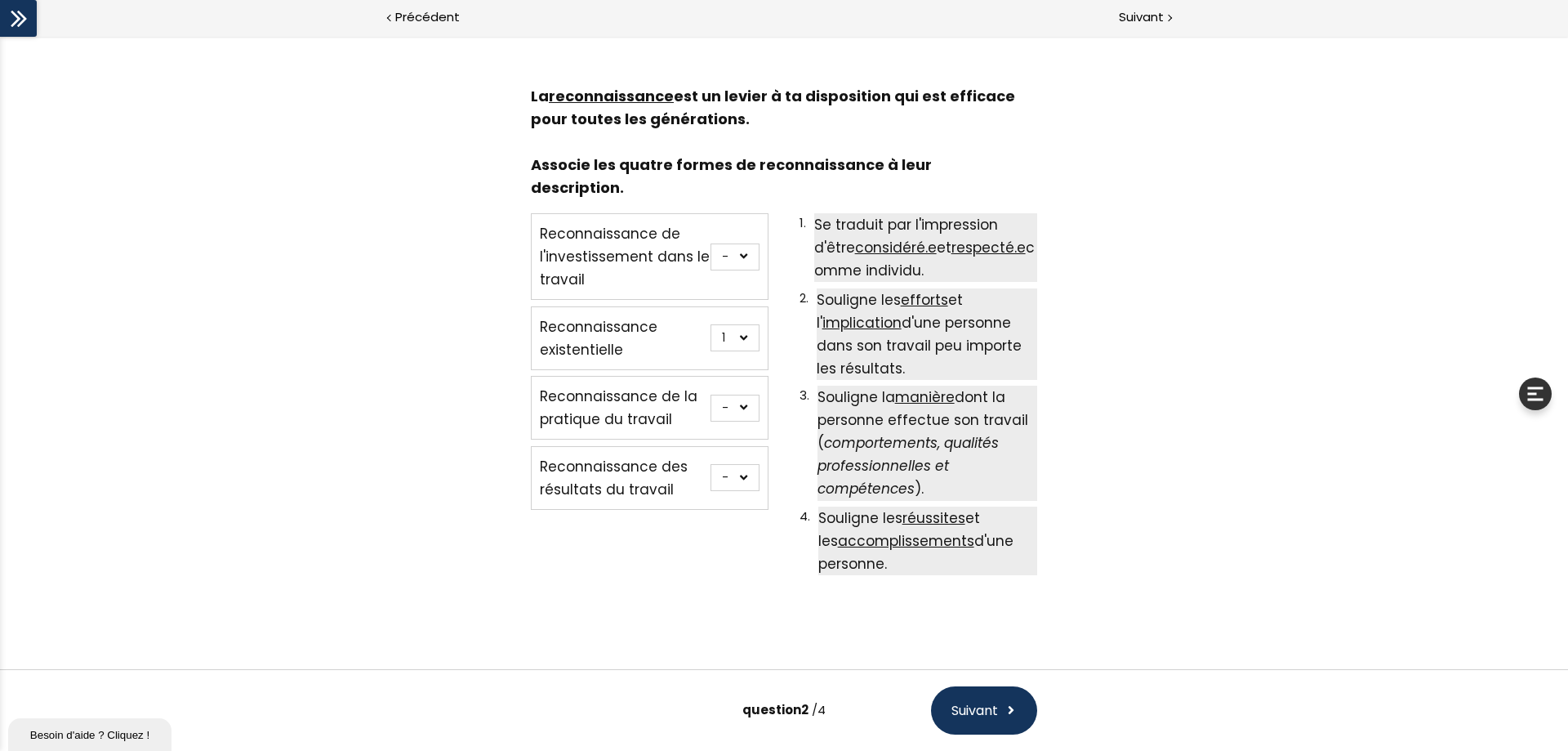
click at [737, 244] on select "- 1 2 3 4" at bounding box center [735, 257] width 49 height 27
select select "667aa74e77e59"
click at [710, 244] on select "- 1 2 3 4" at bounding box center [735, 257] width 49 height 27
click at [727, 394] on select "- 1 2 3 4" at bounding box center [735, 407] width 49 height 27
select select "667aa74e77e04"
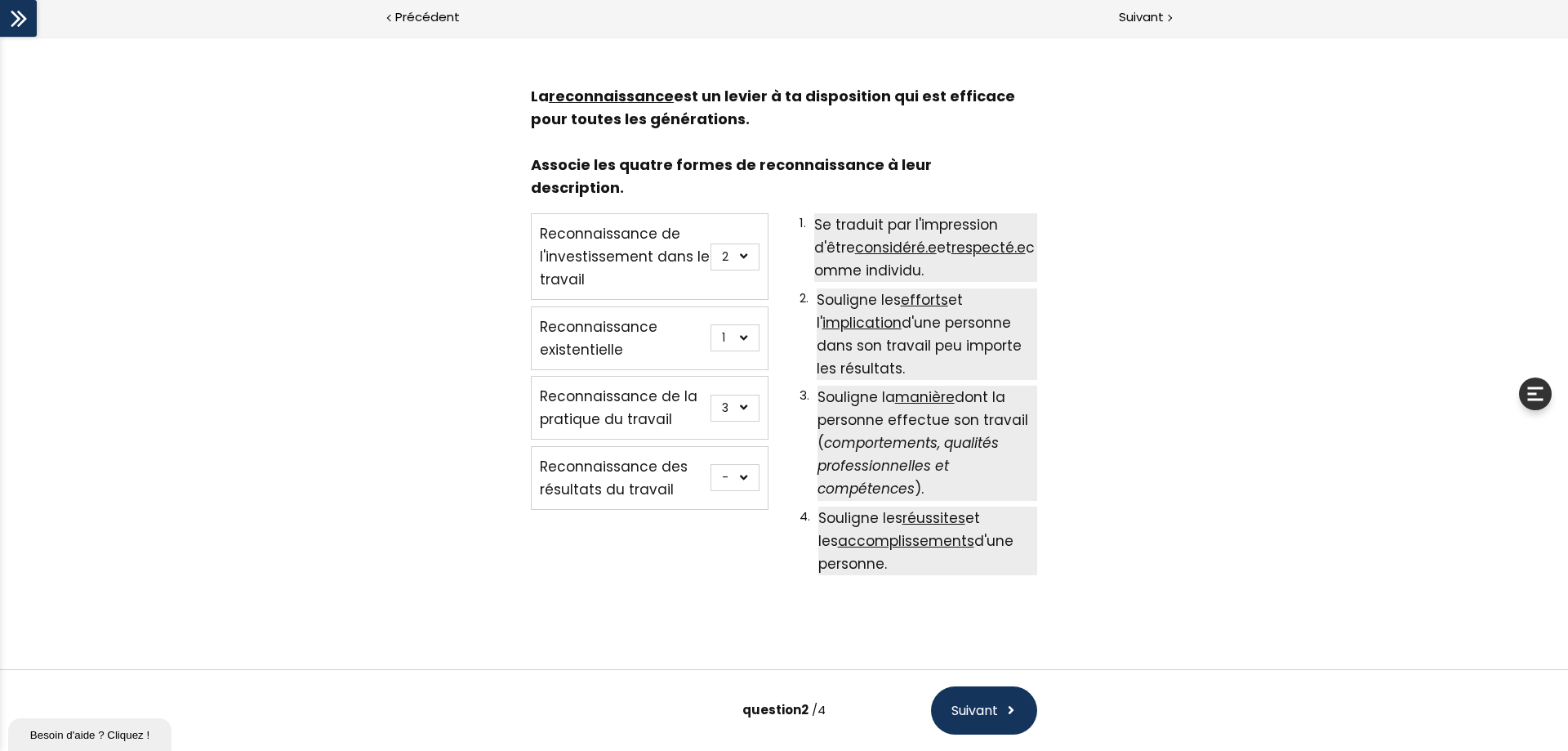
click at [710, 394] on select "- 1 2 3 4" at bounding box center [735, 407] width 49 height 27
click at [746, 464] on select "- 1 2 3 4" at bounding box center [735, 478] width 49 height 27
select select "667aa74e77e8e"
click at [710, 464] on select "- 1 2 3 4" at bounding box center [735, 478] width 49 height 27
click at [969, 574] on span "Suivant" at bounding box center [974, 710] width 46 height 20
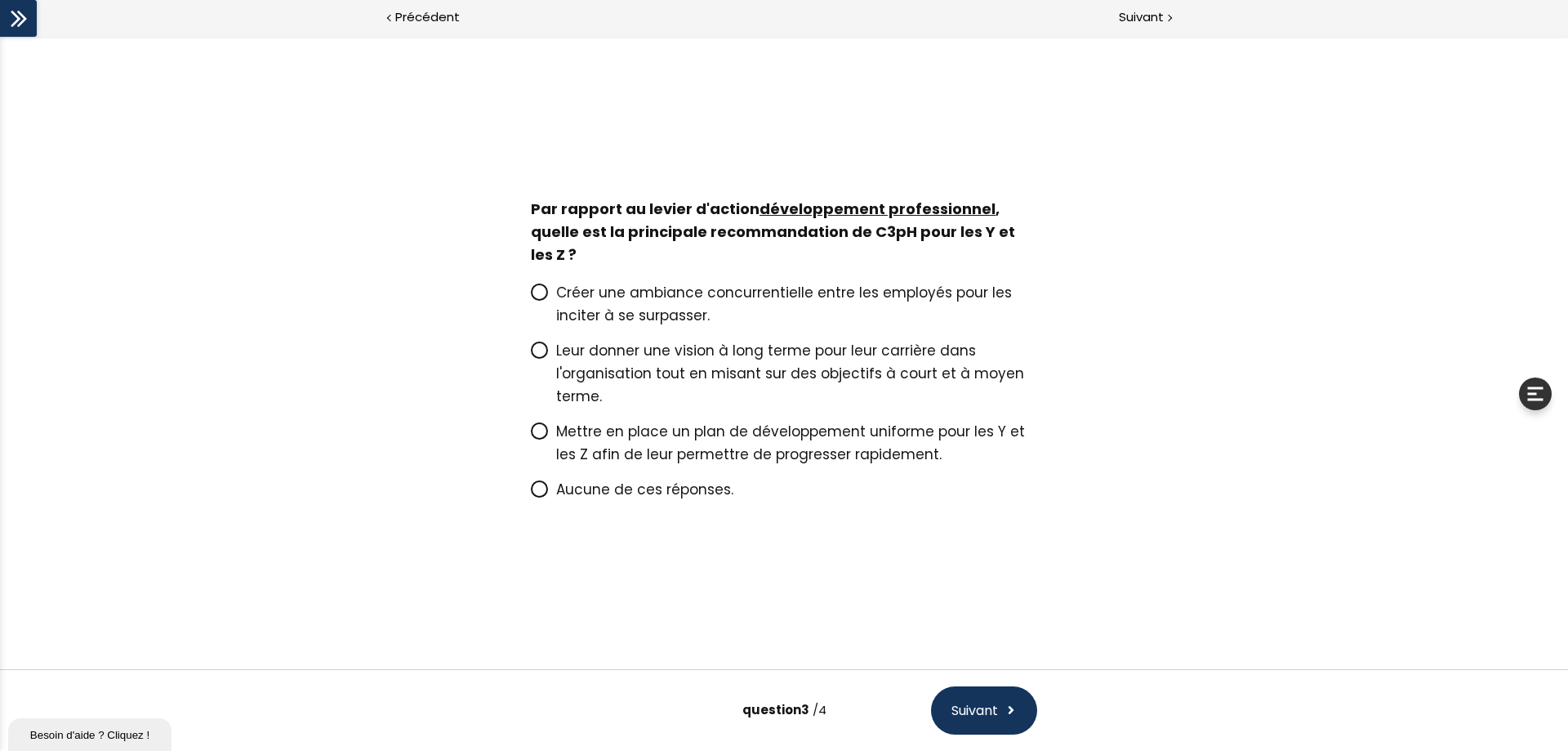
scroll to position [0, 0]
click at [670, 371] on span "Leur donner une vision à long terme pour leur carrière dans l'organisation tout…" at bounding box center [790, 373] width 468 height 66
click at [531, 356] on input "Leur donner une vision à long terme pour leur carrière dans l'organisation tout…" at bounding box center [531, 356] width 0 height 0
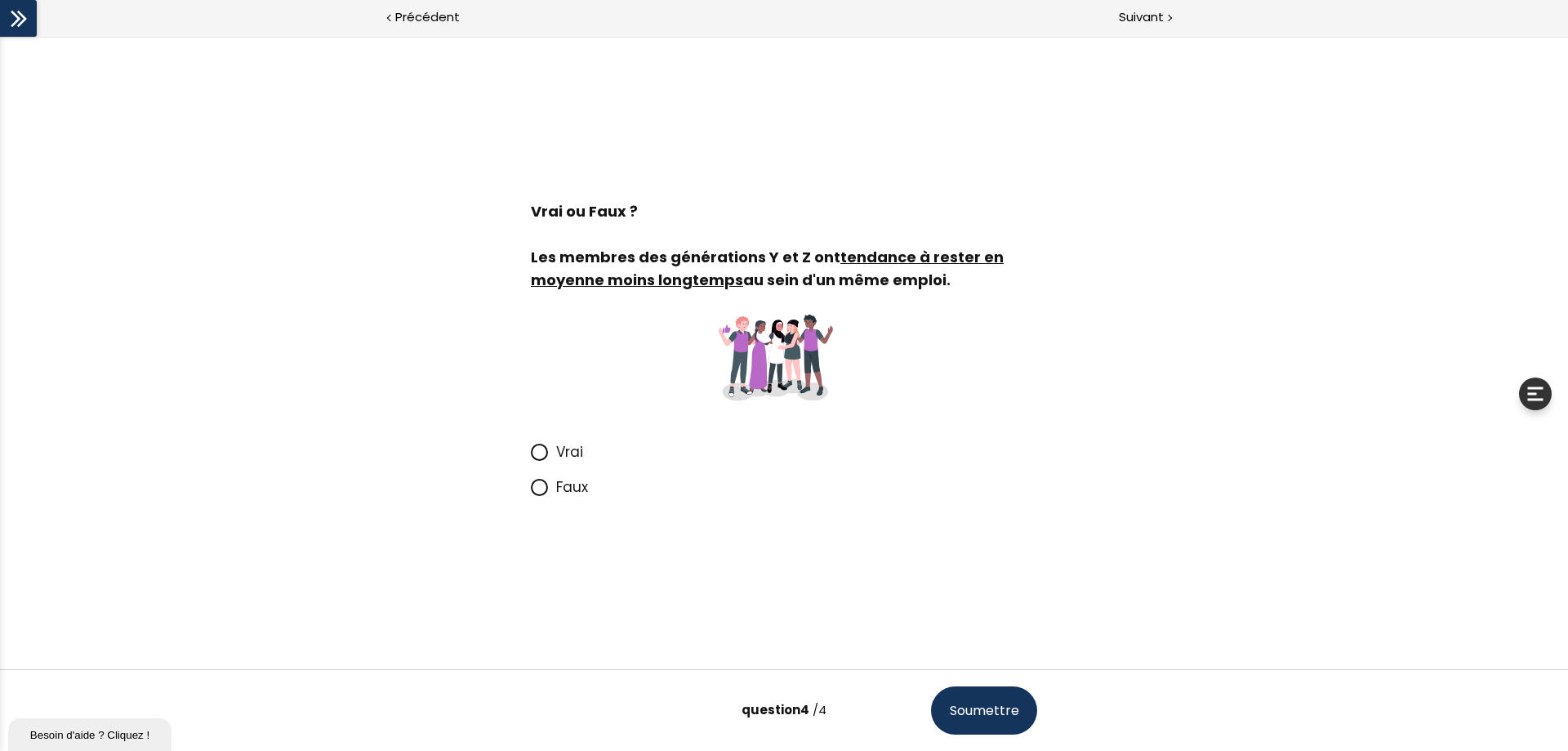
click at [554, 443] on span at bounding box center [543, 451] width 25 height 20
click at [531, 457] on input "Vrai" at bounding box center [531, 457] width 0 height 0
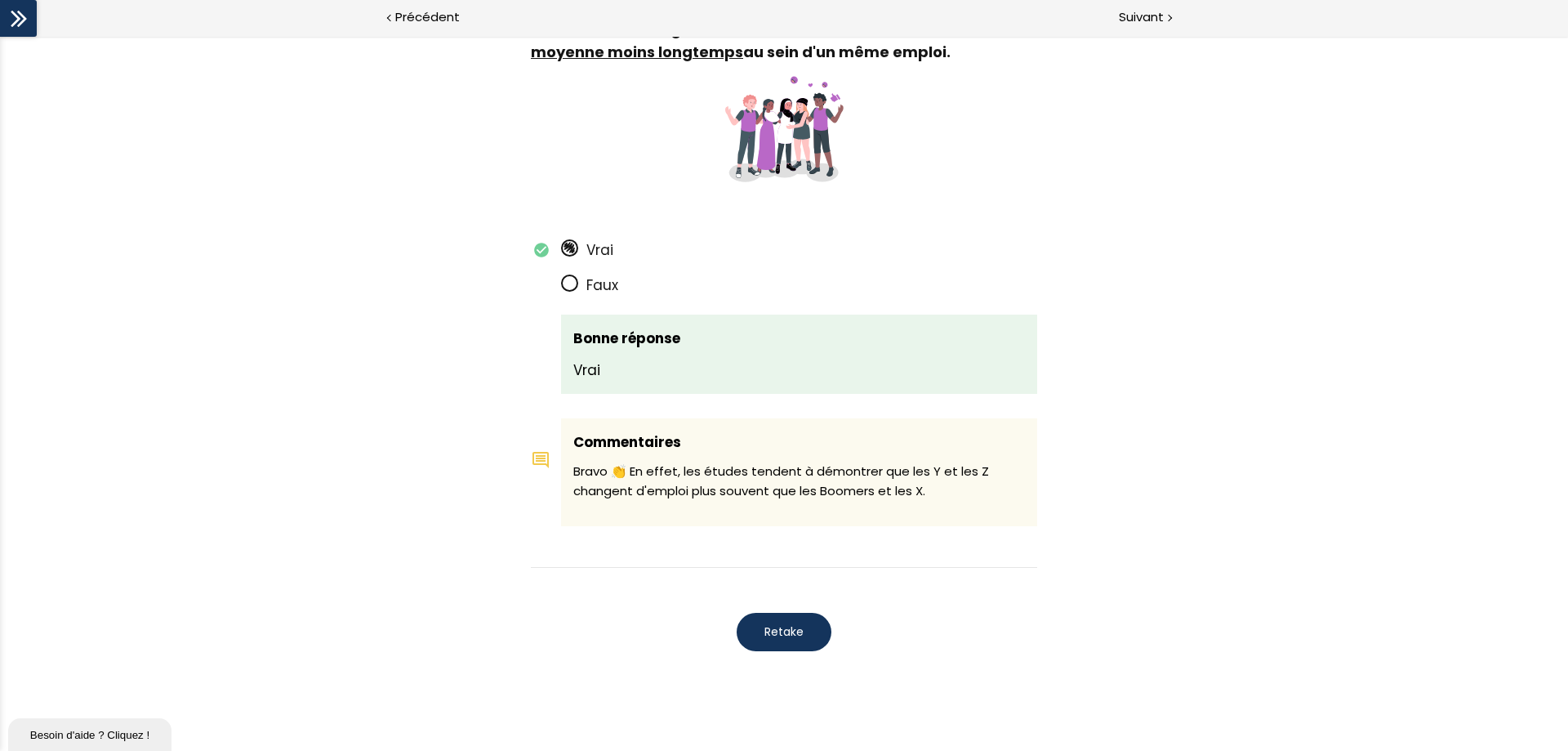
scroll to position [2965, 0]
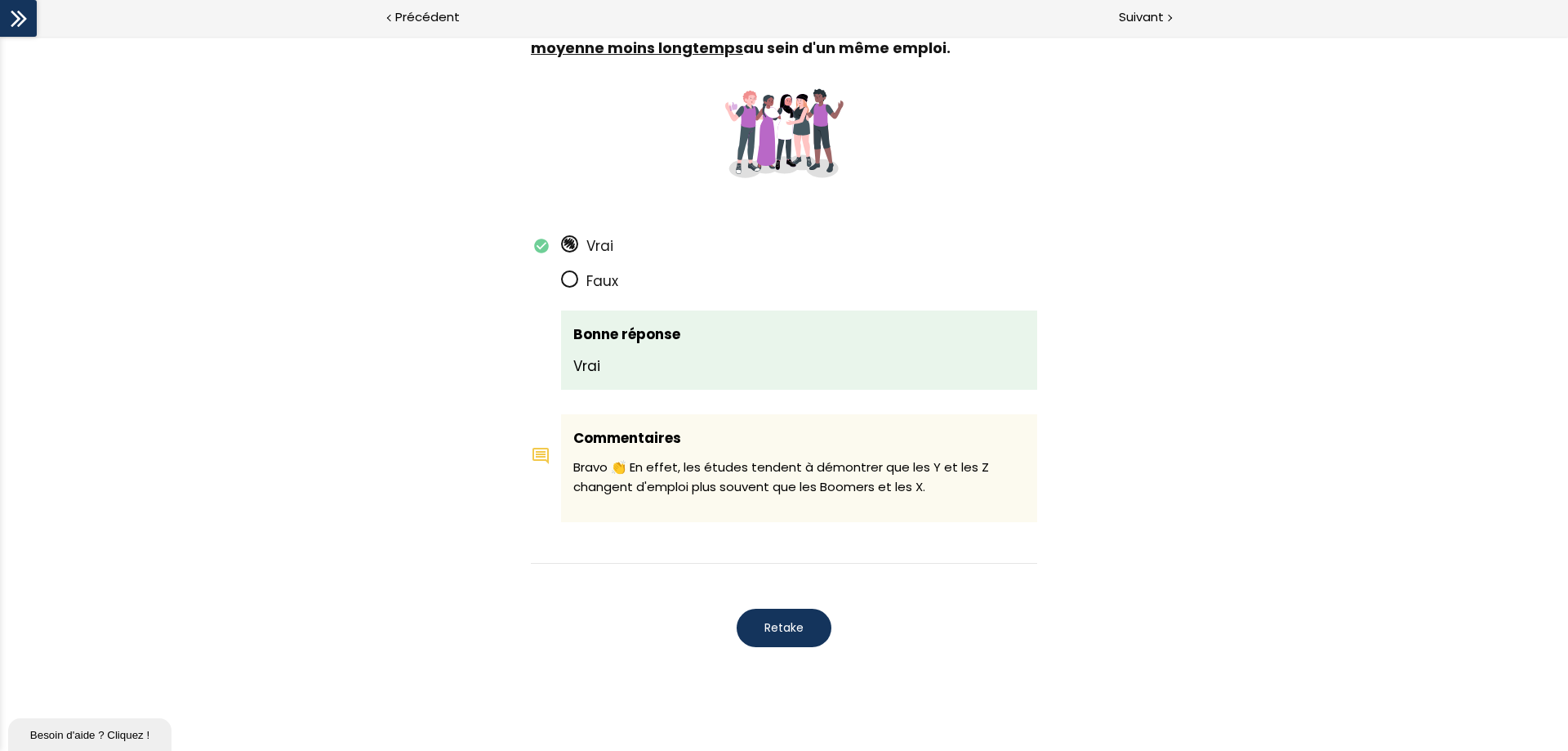
click at [786, 574] on span "Retake" at bounding box center [784, 628] width 39 height 18
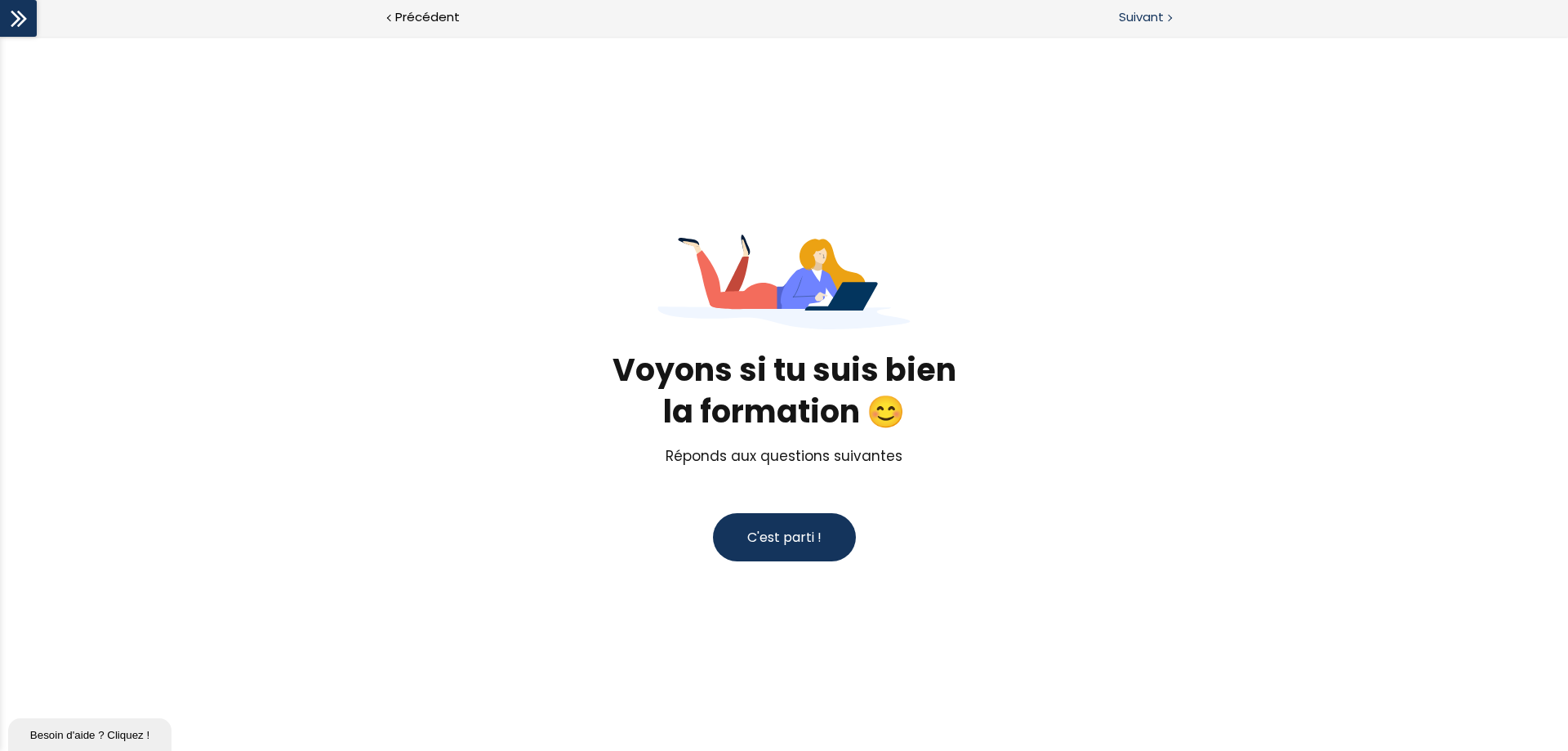
click at [1157, 23] on span "Suivant" at bounding box center [1141, 17] width 45 height 20
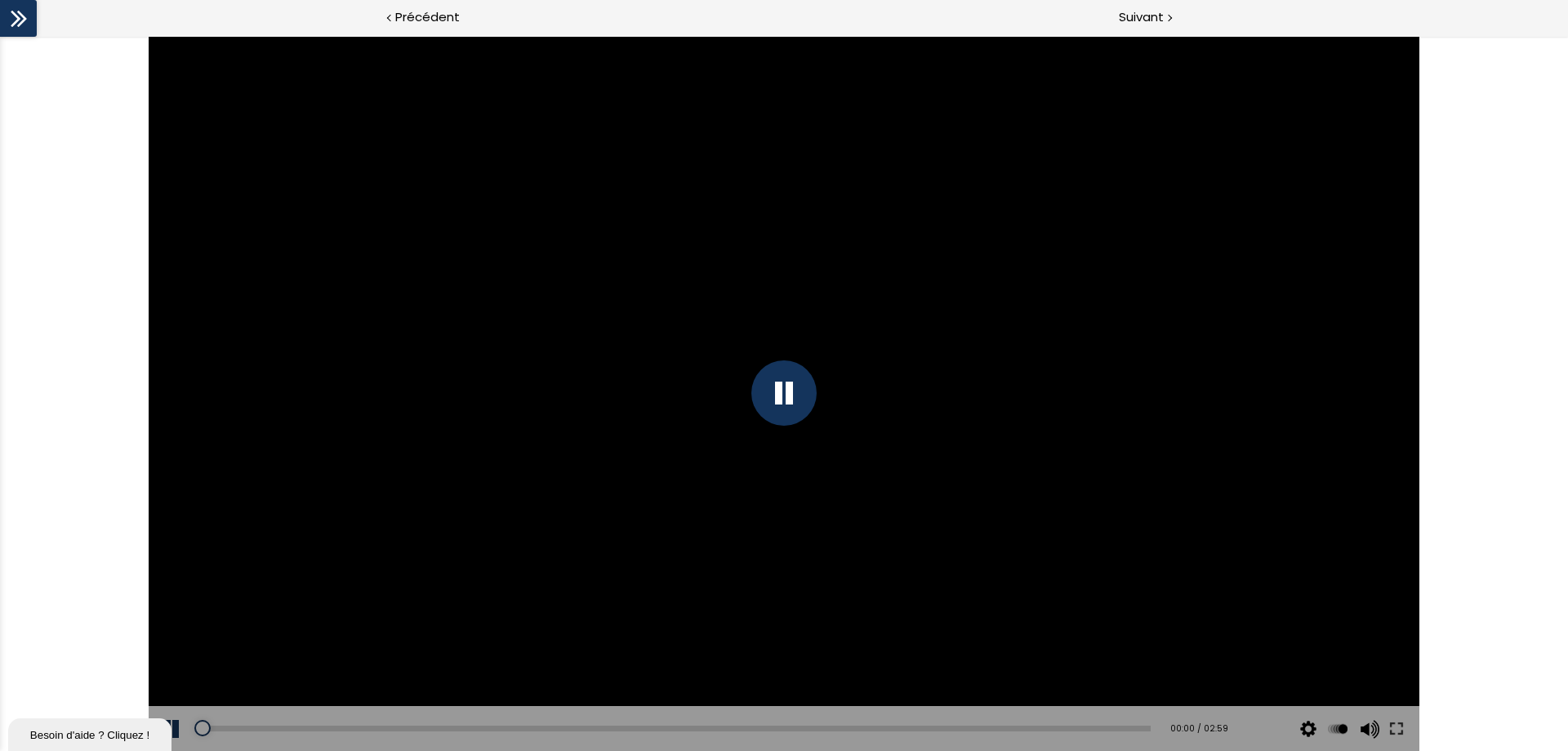
click at [18, 11] on icon at bounding box center [18, 18] width 25 height 25
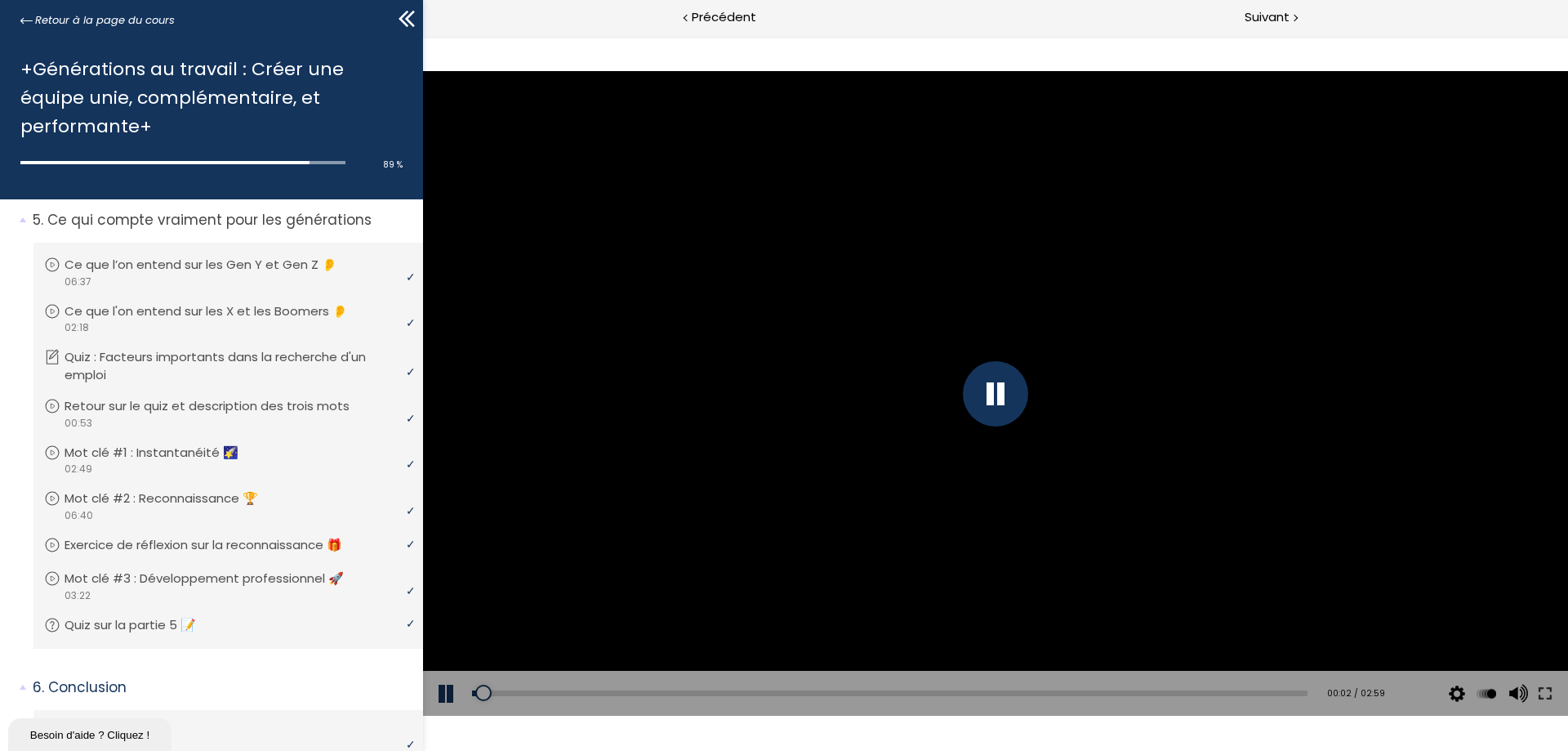
scroll to position [450, 0]
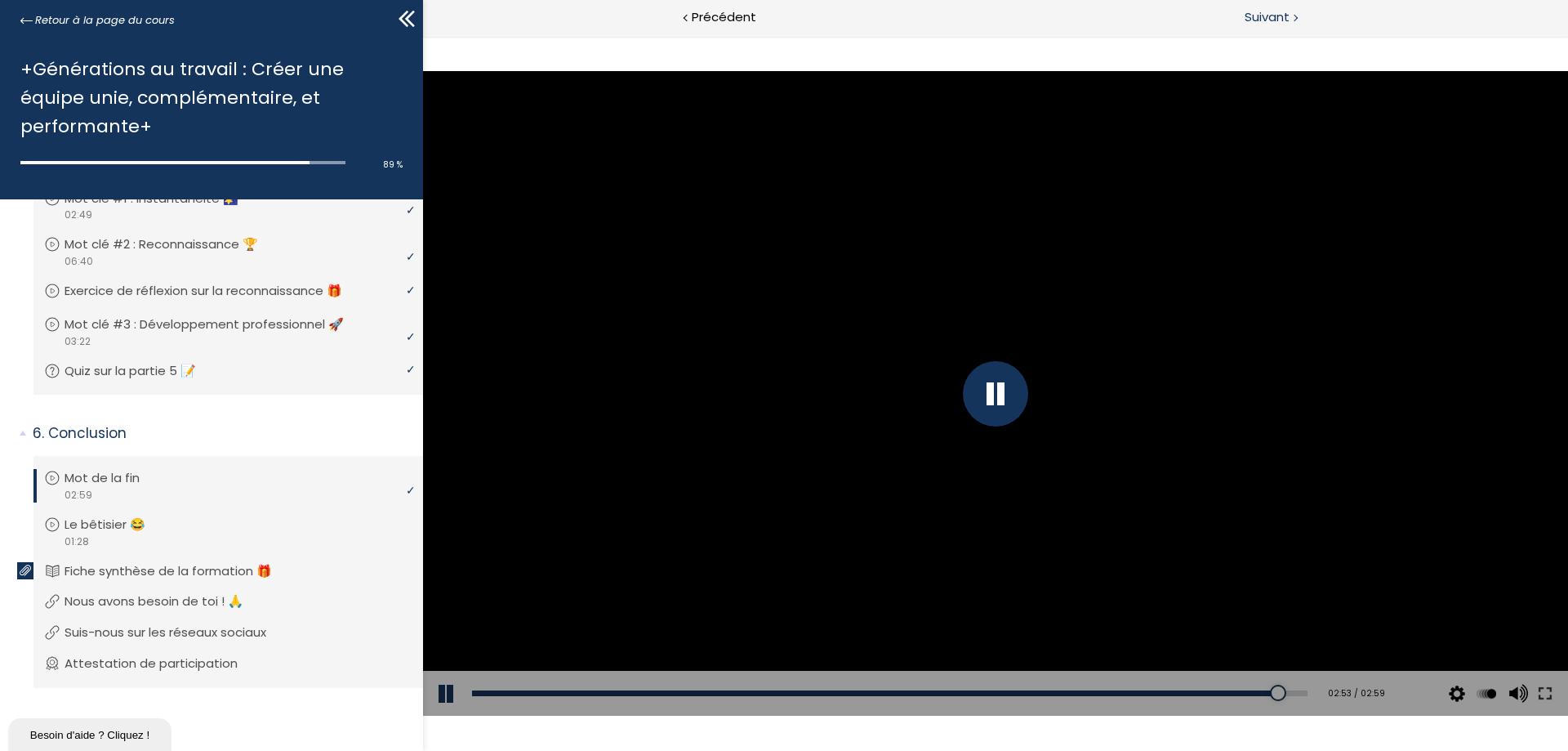
click at [1254, 12] on span "Suivant" at bounding box center [1267, 17] width 45 height 20
drag, startPoint x: 574, startPoint y: 692, endPoint x: 723, endPoint y: 690, distance: 149.0
click at [717, 574] on div "00:20" at bounding box center [890, 693] width 836 height 6
drag, startPoint x: 783, startPoint y: 690, endPoint x: 1047, endPoint y: 684, distance: 264.1
click at [1026, 574] on div "00:37" at bounding box center [890, 693] width 836 height 6
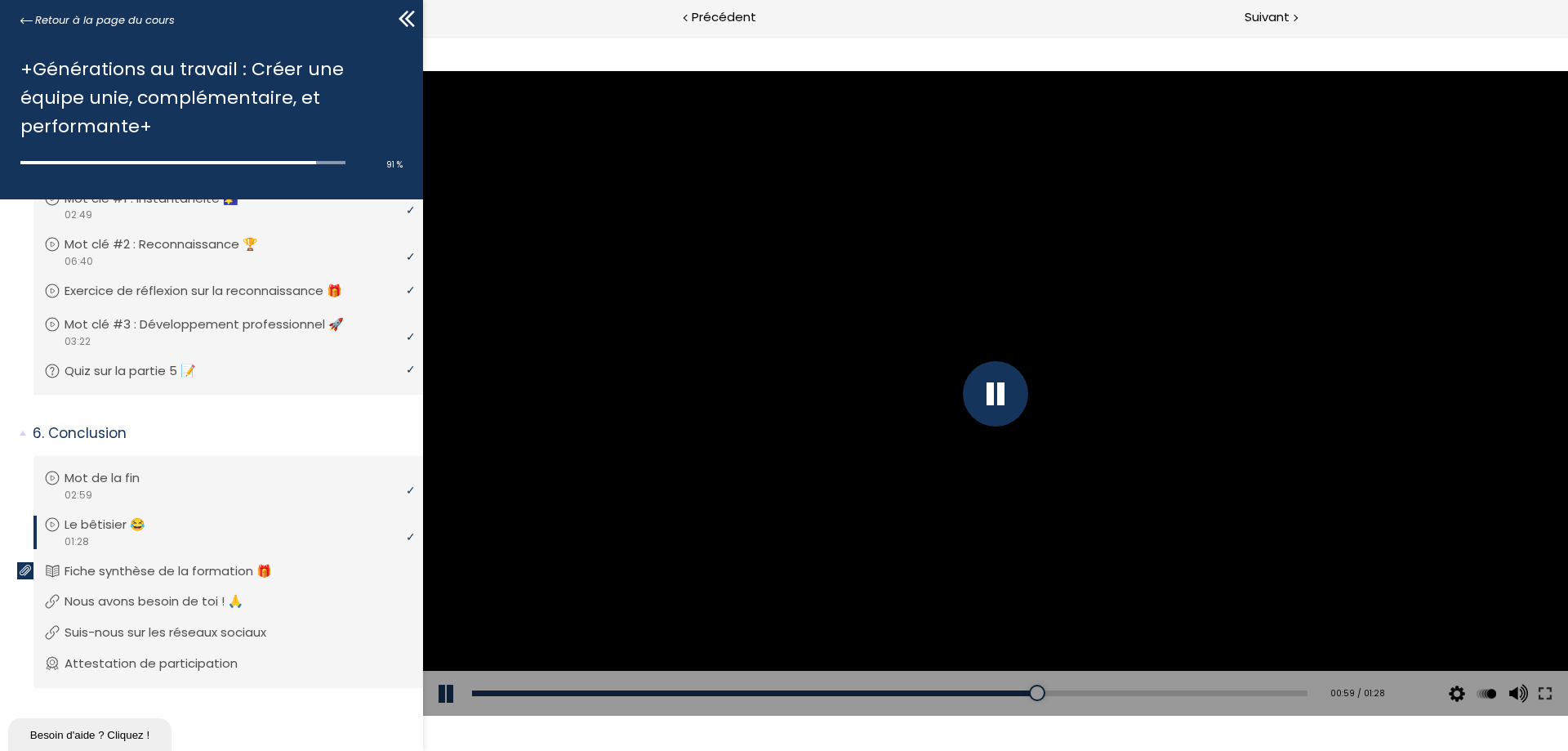
drag, startPoint x: 1166, startPoint y: 684, endPoint x: 1285, endPoint y: 633, distance: 129.5
click at [1249, 574] on div "Add chapter 00:59" at bounding box center [890, 693] width 836 height 46
click at [1254, 6] on div "Suivant" at bounding box center [1282, 18] width 573 height 37
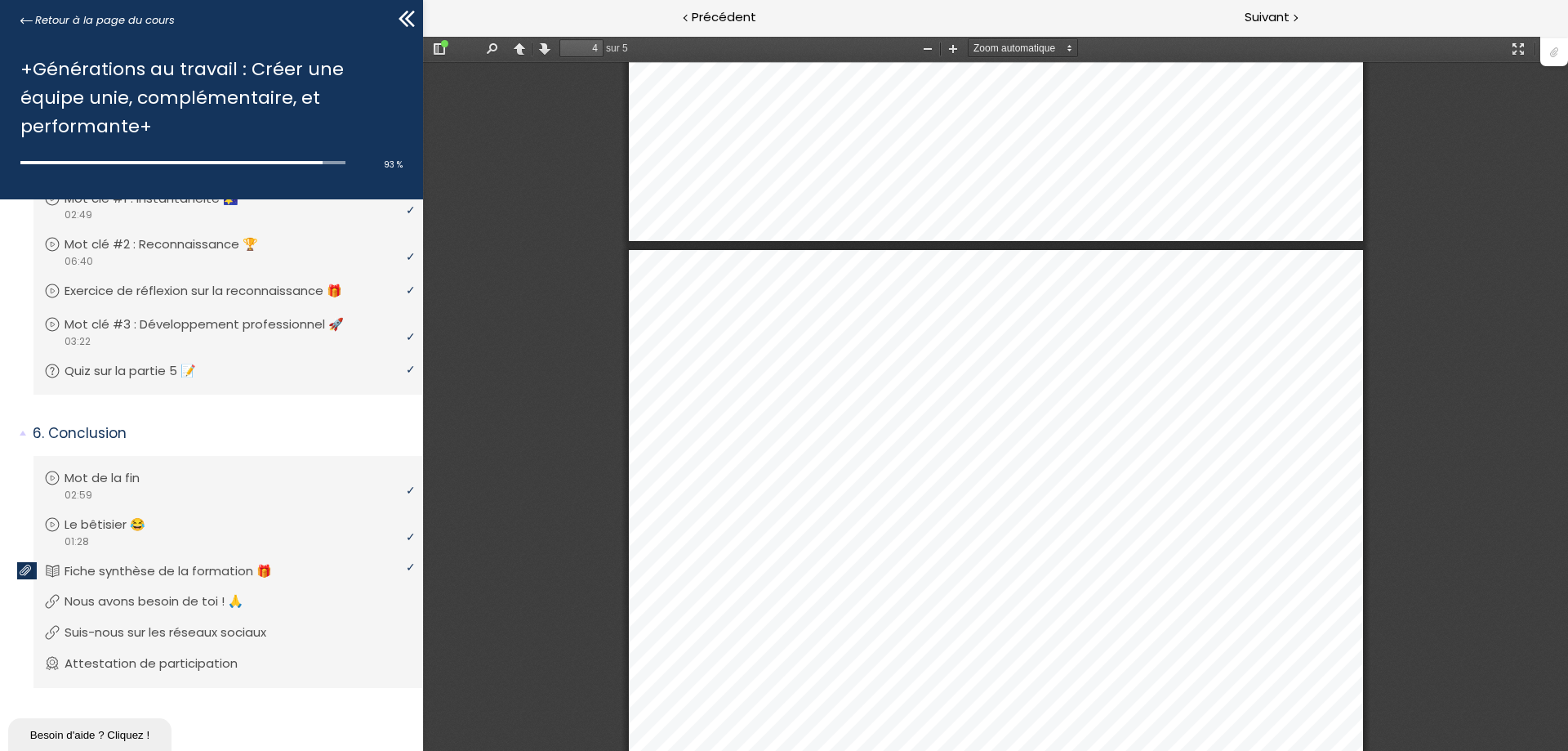
scroll to position [3440, 0]
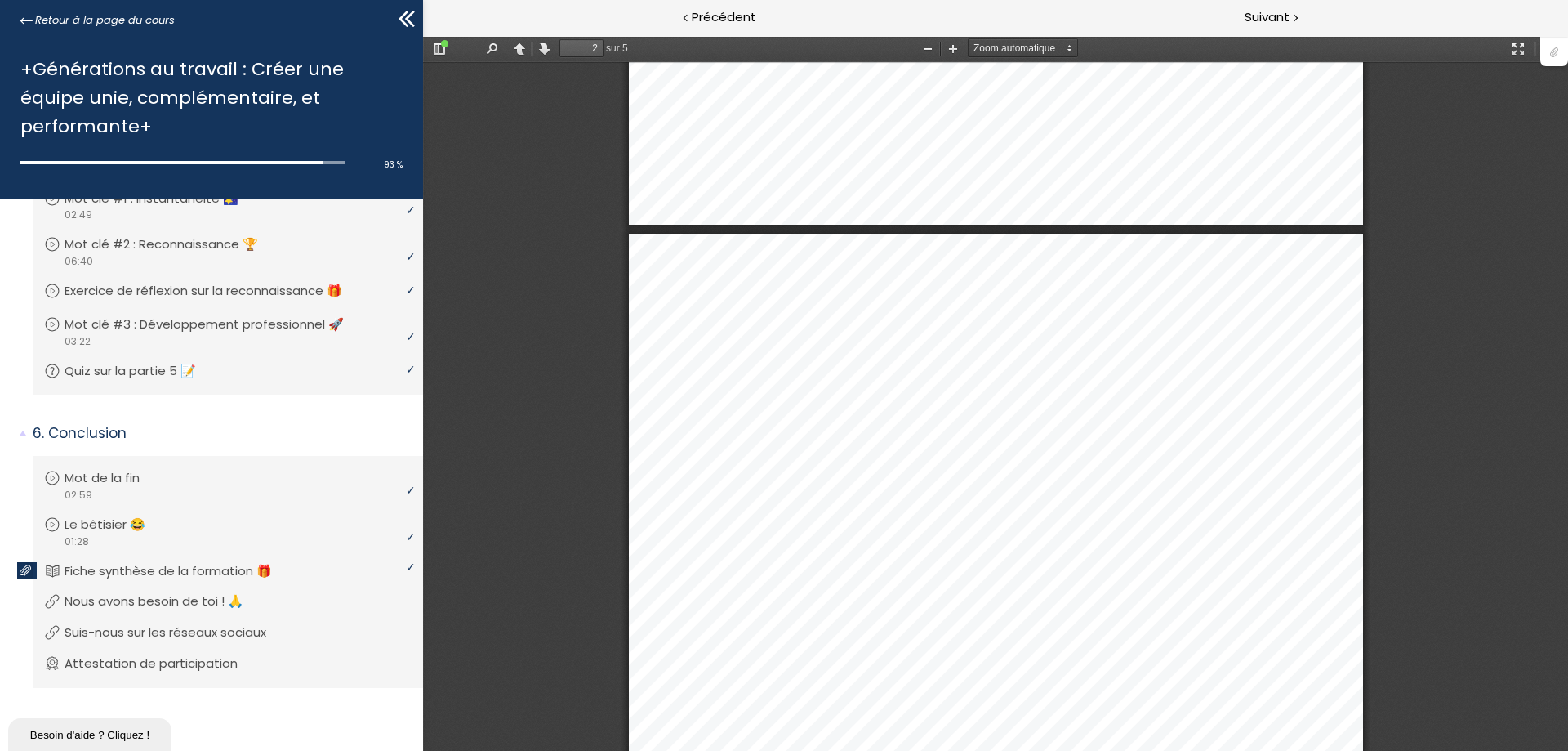
type input "1"
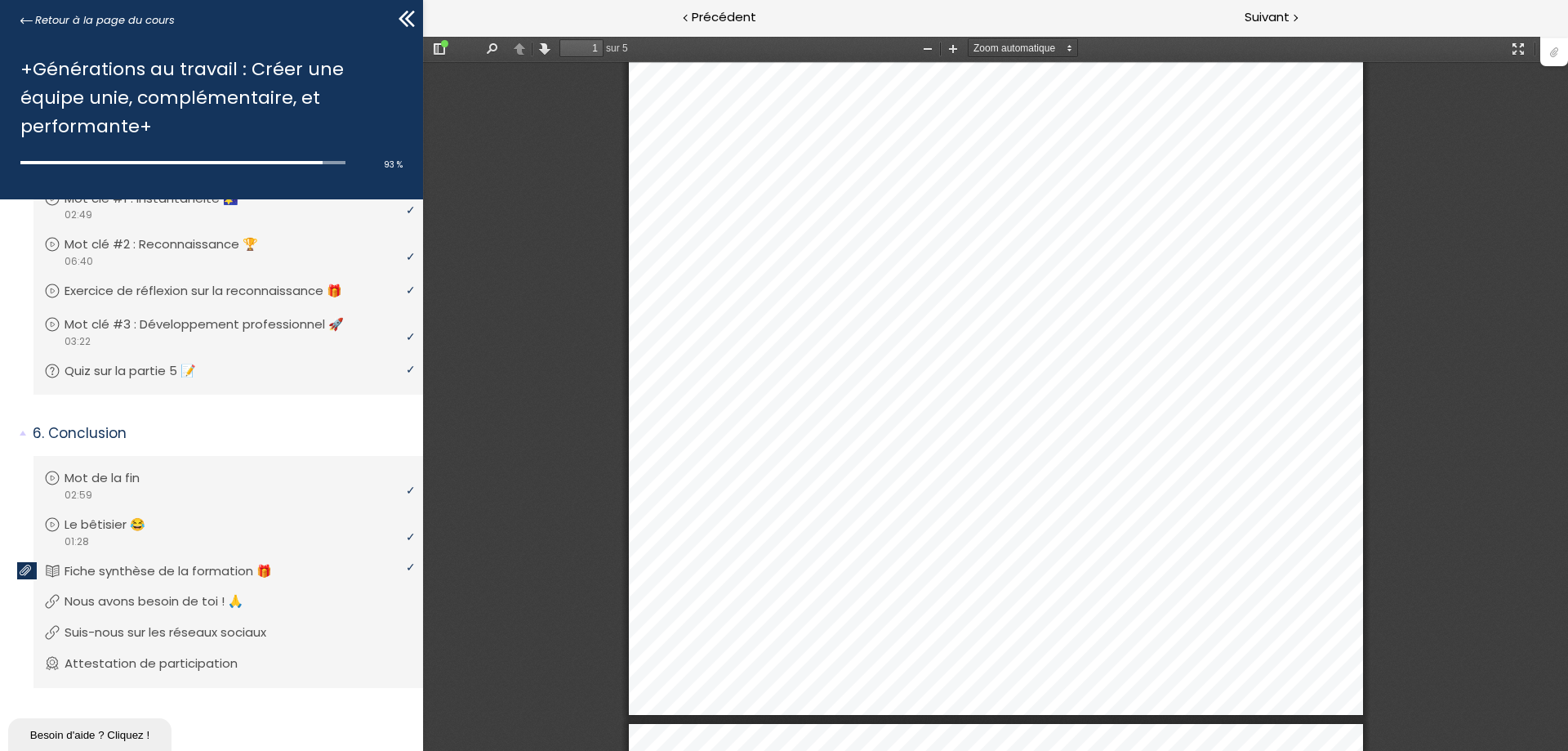
click at [1254, 54] on div at bounding box center [1554, 50] width 28 height 31
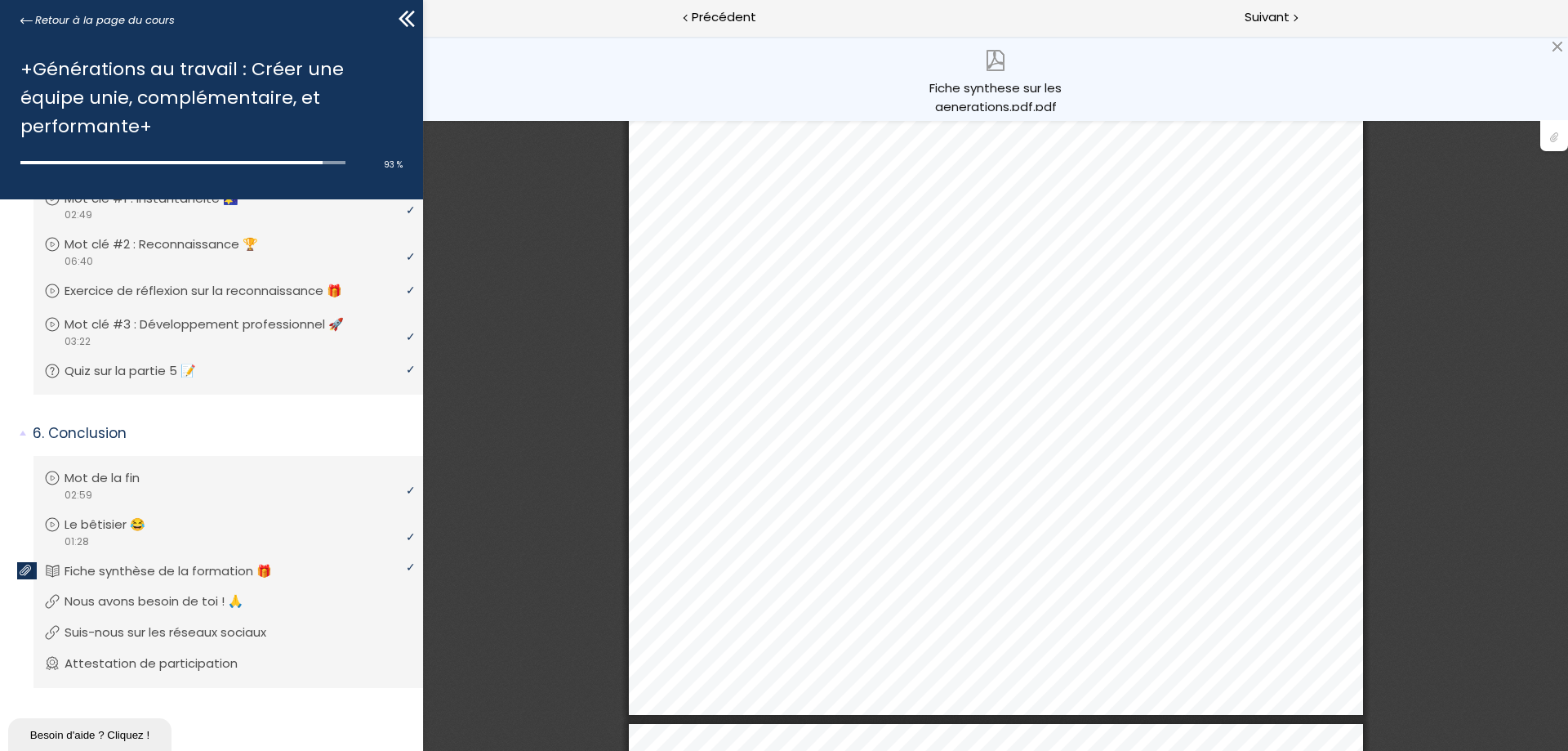
click at [983, 89] on div "Fiche synthese sur les generations.pdf.pdf" at bounding box center [995, 95] width 139 height 32
click at [1254, 17] on div at bounding box center [1295, 16] width 5 height 20
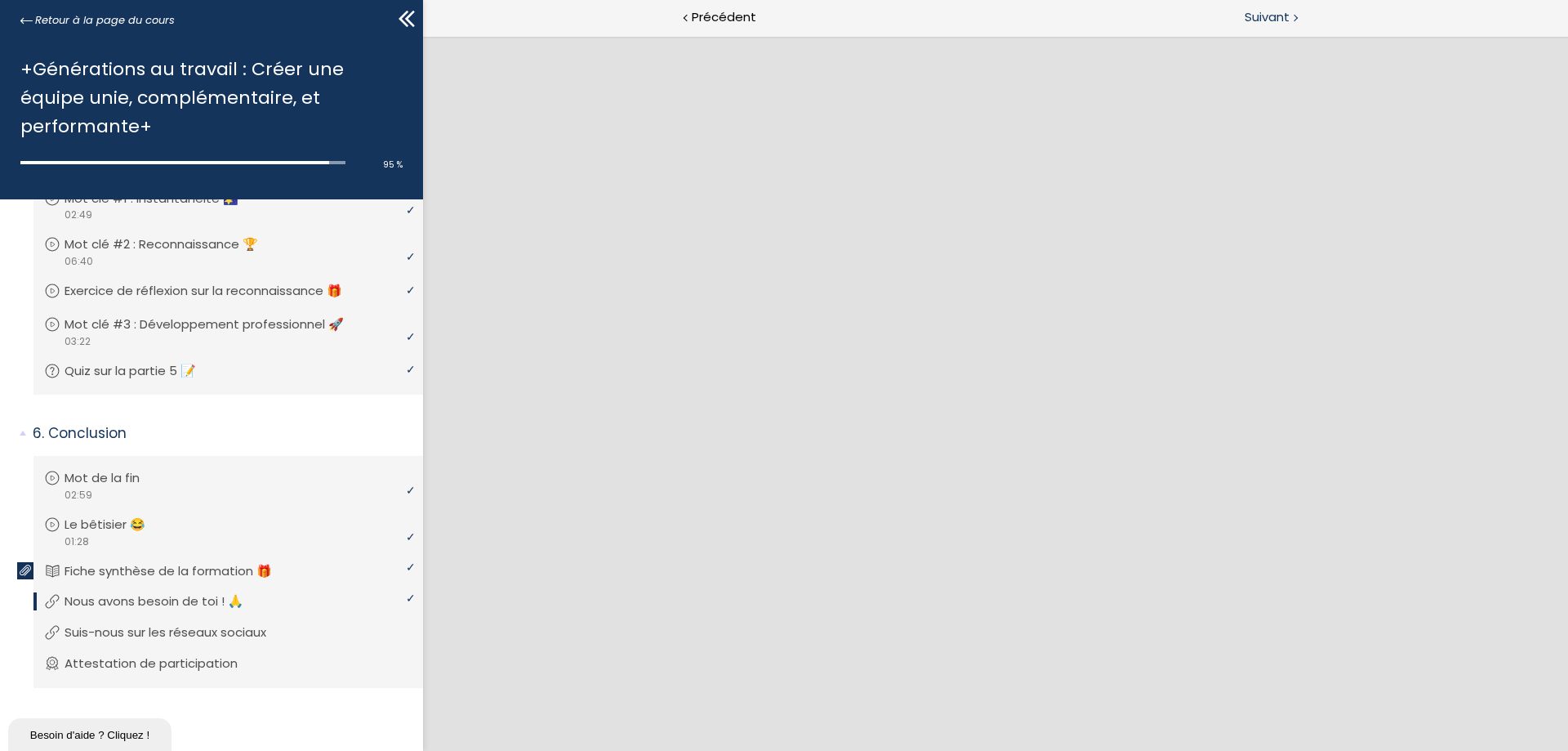
click at [1254, 17] on div at bounding box center [1295, 16] width 5 height 20
